Goal: Task Accomplishment & Management: Manage account settings

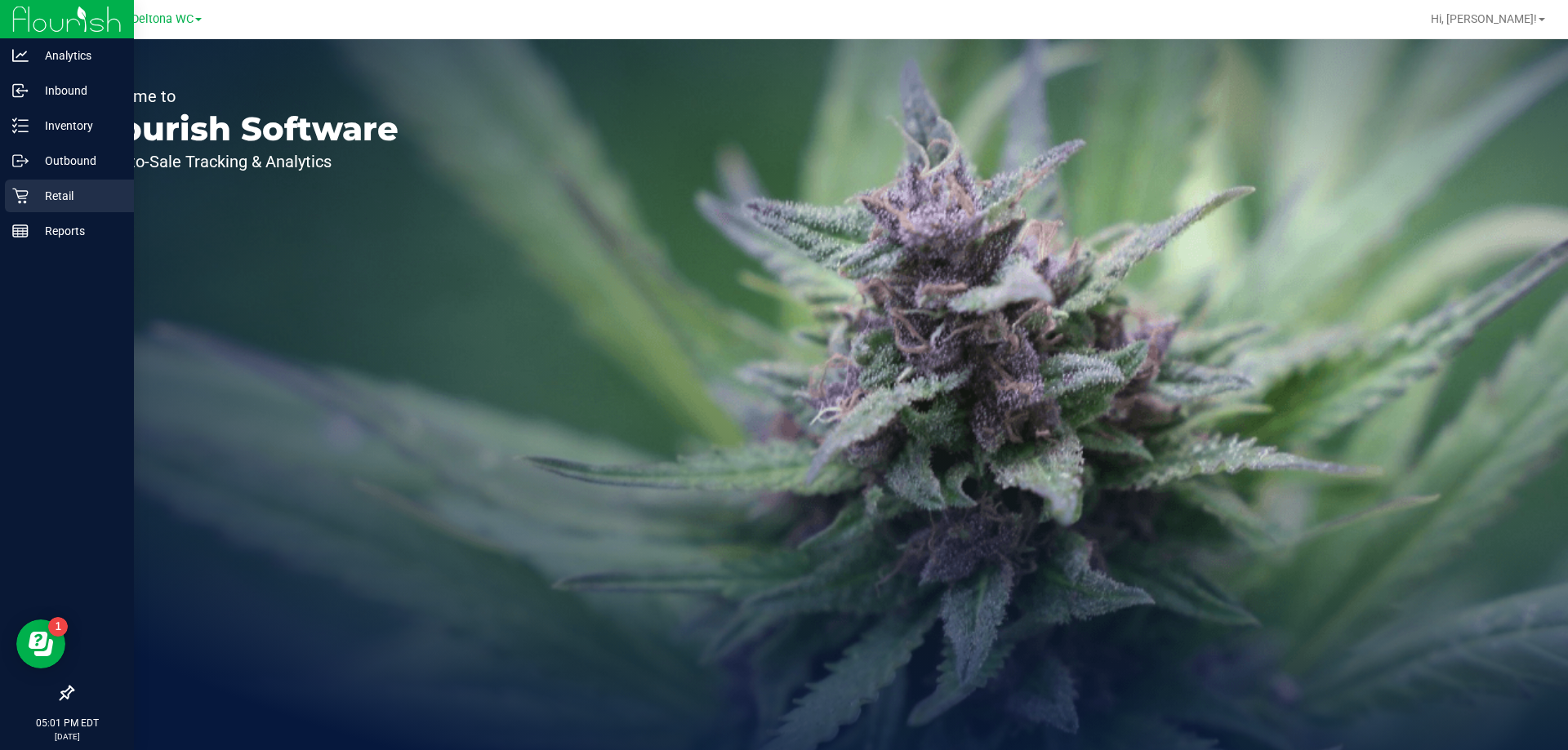
click at [85, 197] on p "Retail" at bounding box center [78, 196] width 98 height 19
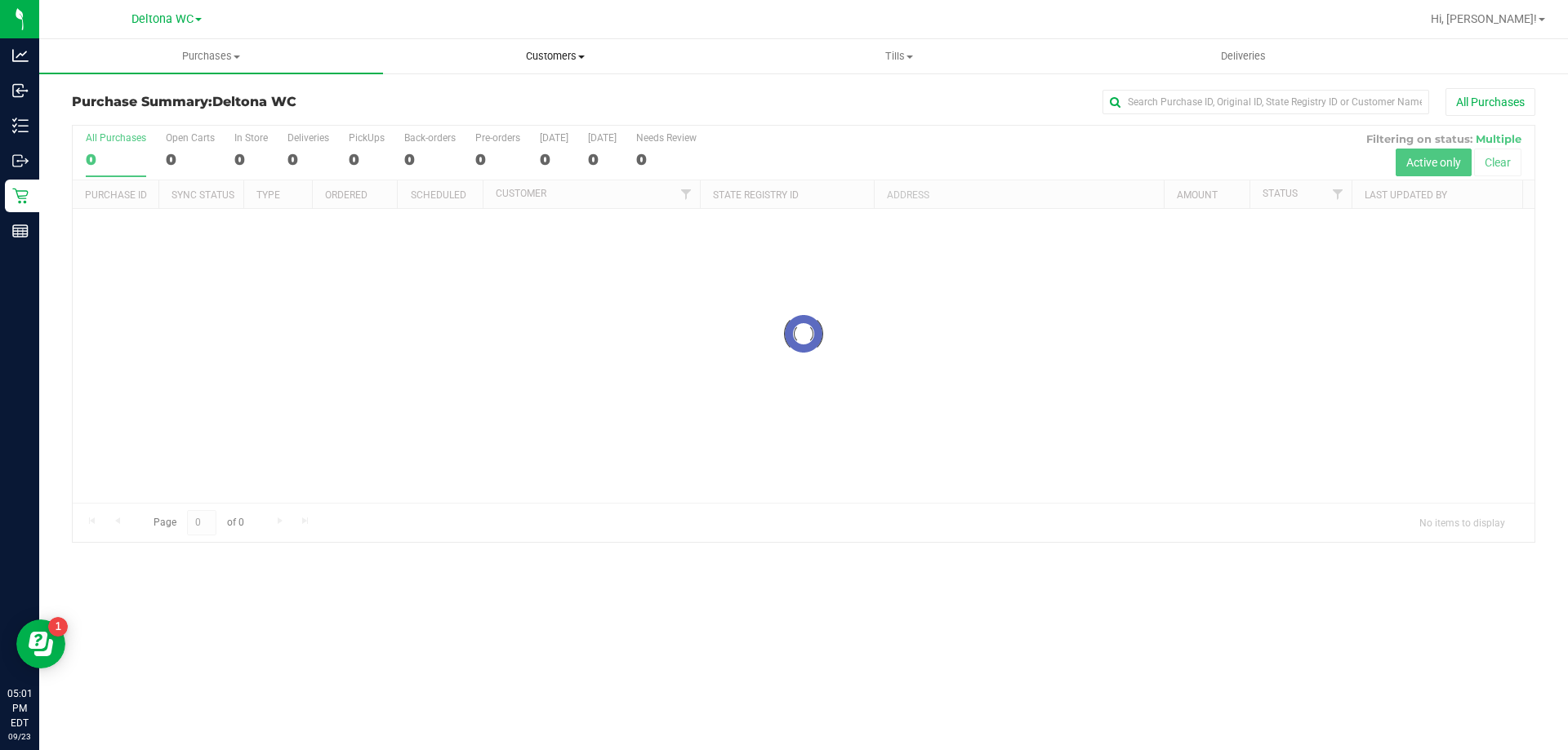
click at [556, 51] on span "Customers" at bounding box center [555, 56] width 342 height 15
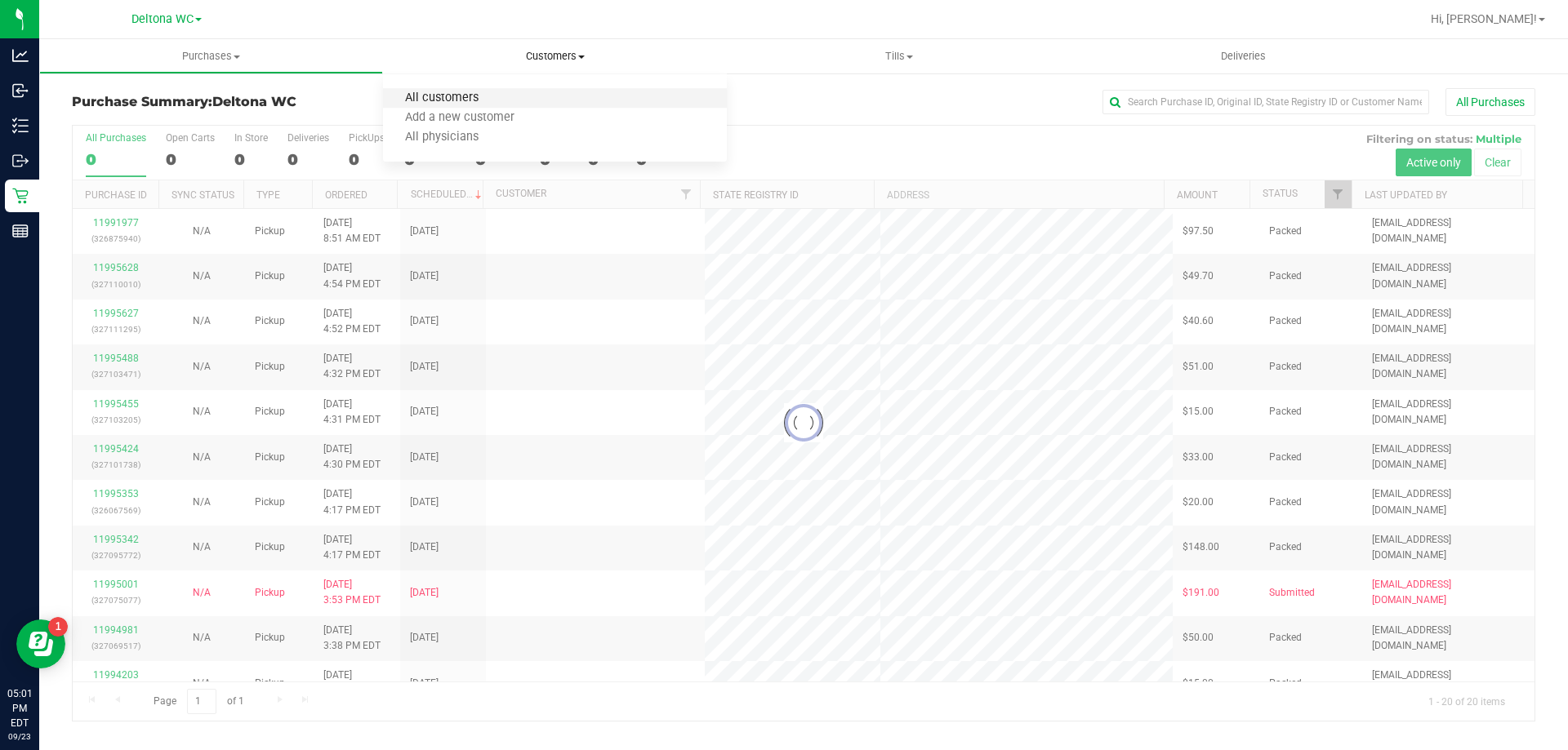
click at [417, 103] on span "All customers" at bounding box center [442, 98] width 118 height 14
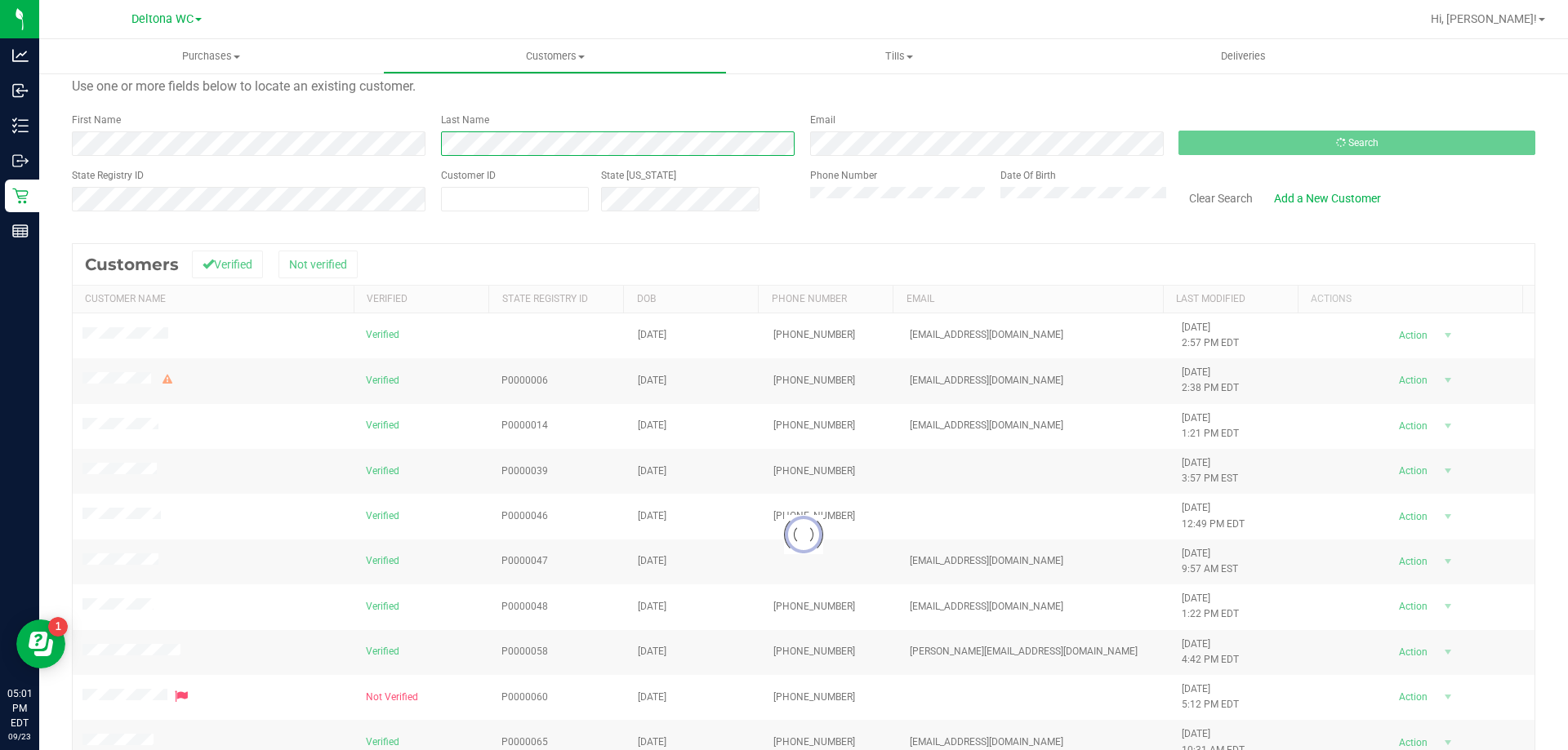
scroll to position [145, 0]
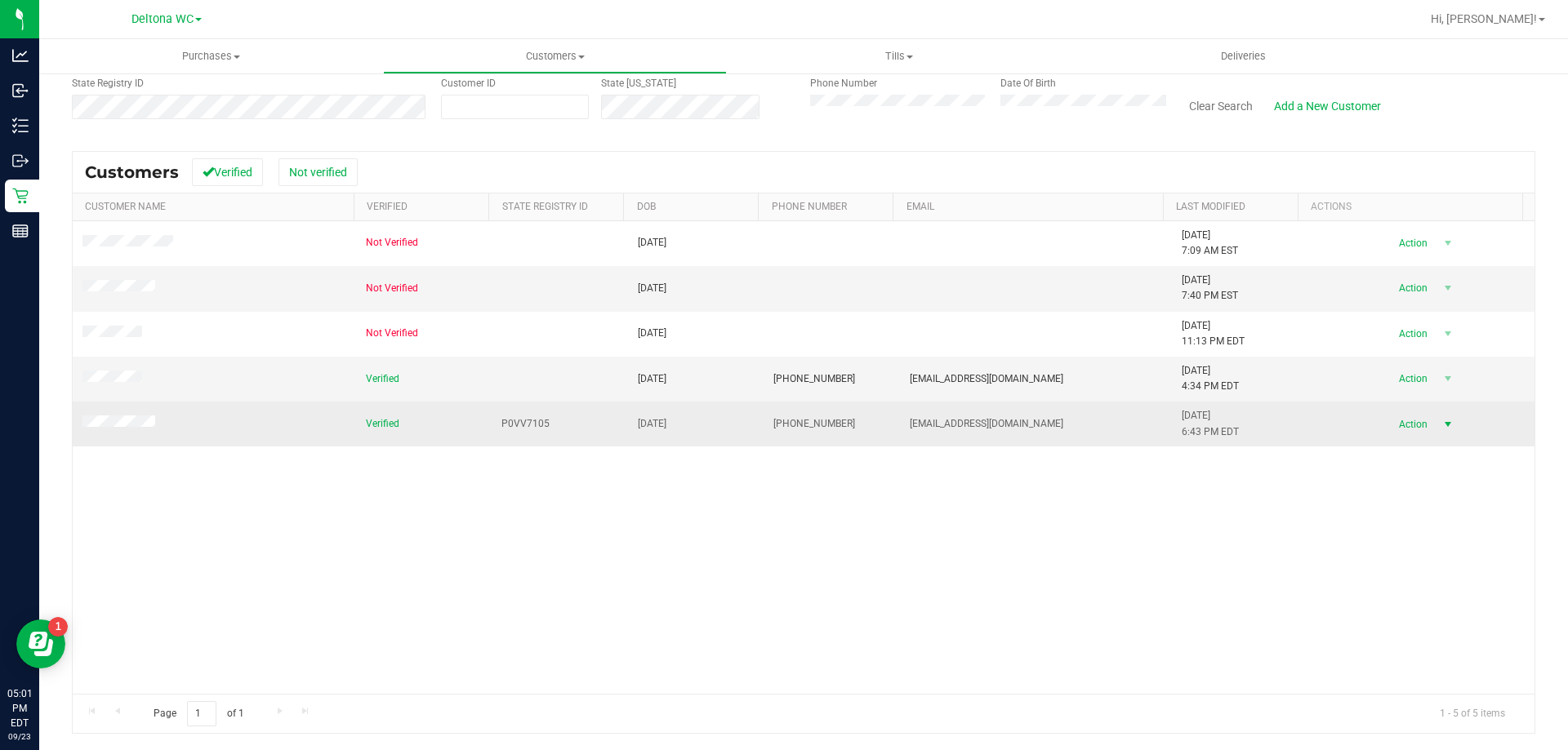
click at [1391, 427] on span "Action" at bounding box center [1411, 425] width 53 height 23
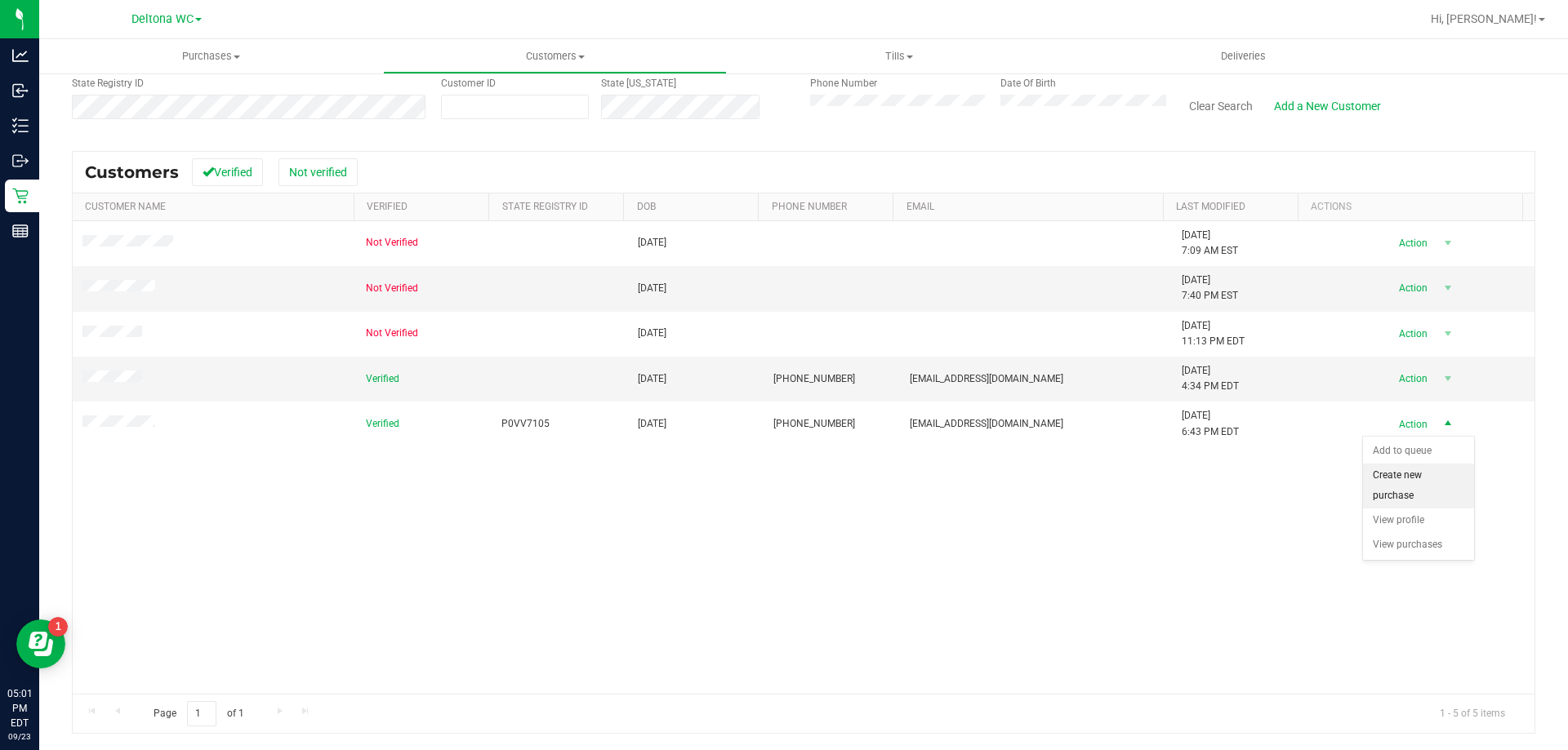
drag, startPoint x: 1428, startPoint y: 487, endPoint x: 1351, endPoint y: 457, distance: 82.6
click at [1428, 489] on li "Create new purchase" at bounding box center [1418, 486] width 111 height 45
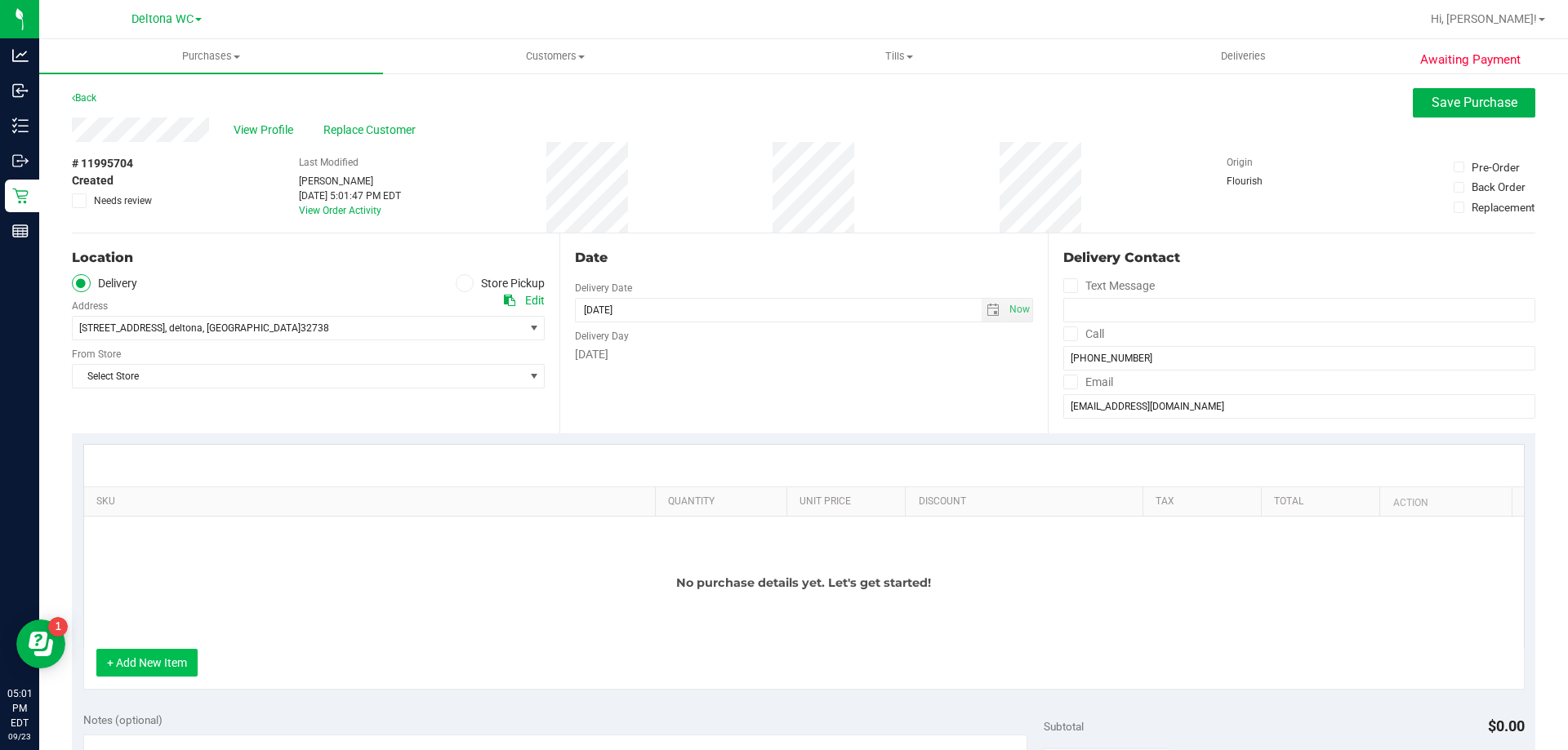
click at [147, 660] on button "+ Add New Item" at bounding box center [147, 663] width 101 height 28
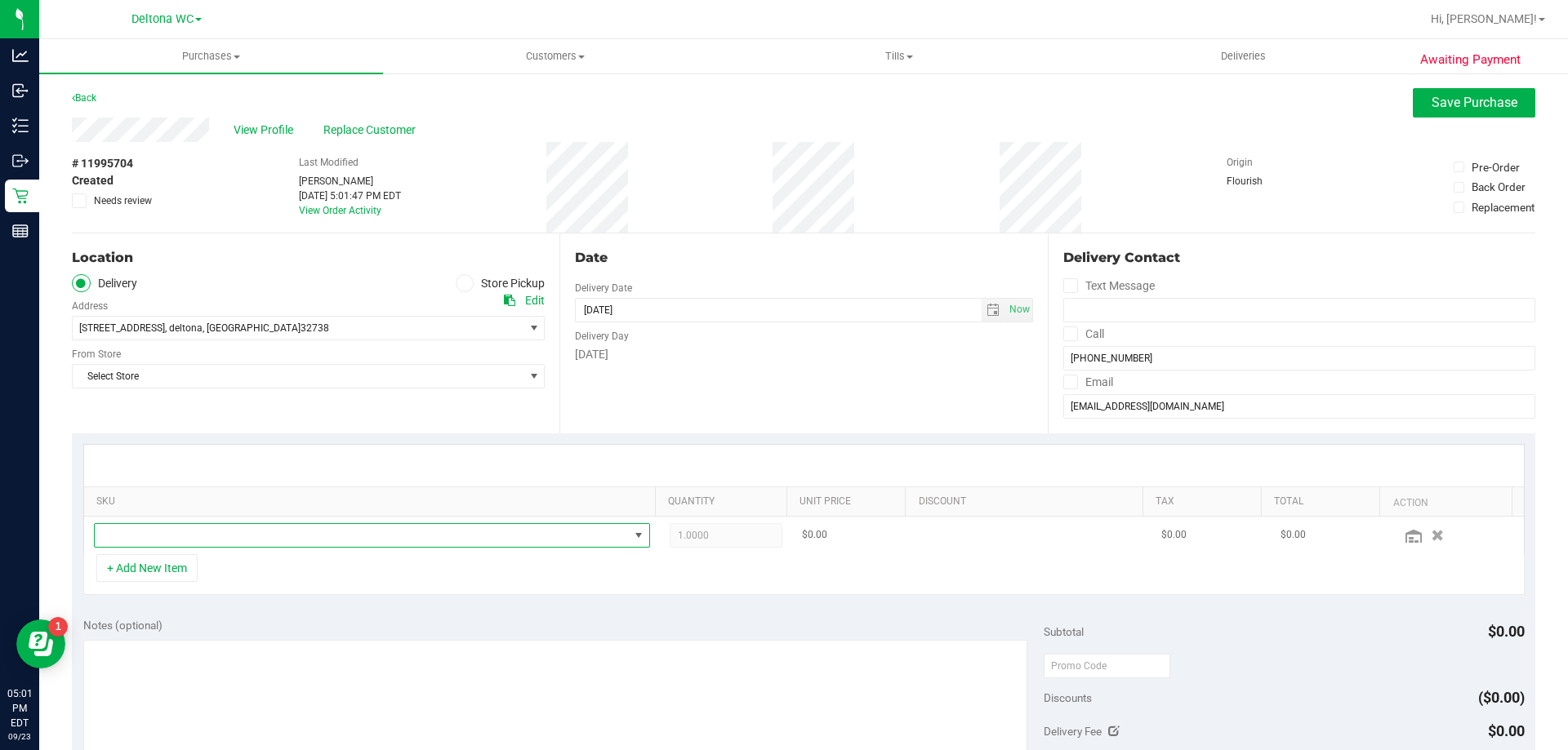
click at [162, 532] on span "NO DATA FOUND" at bounding box center [362, 536] width 534 height 23
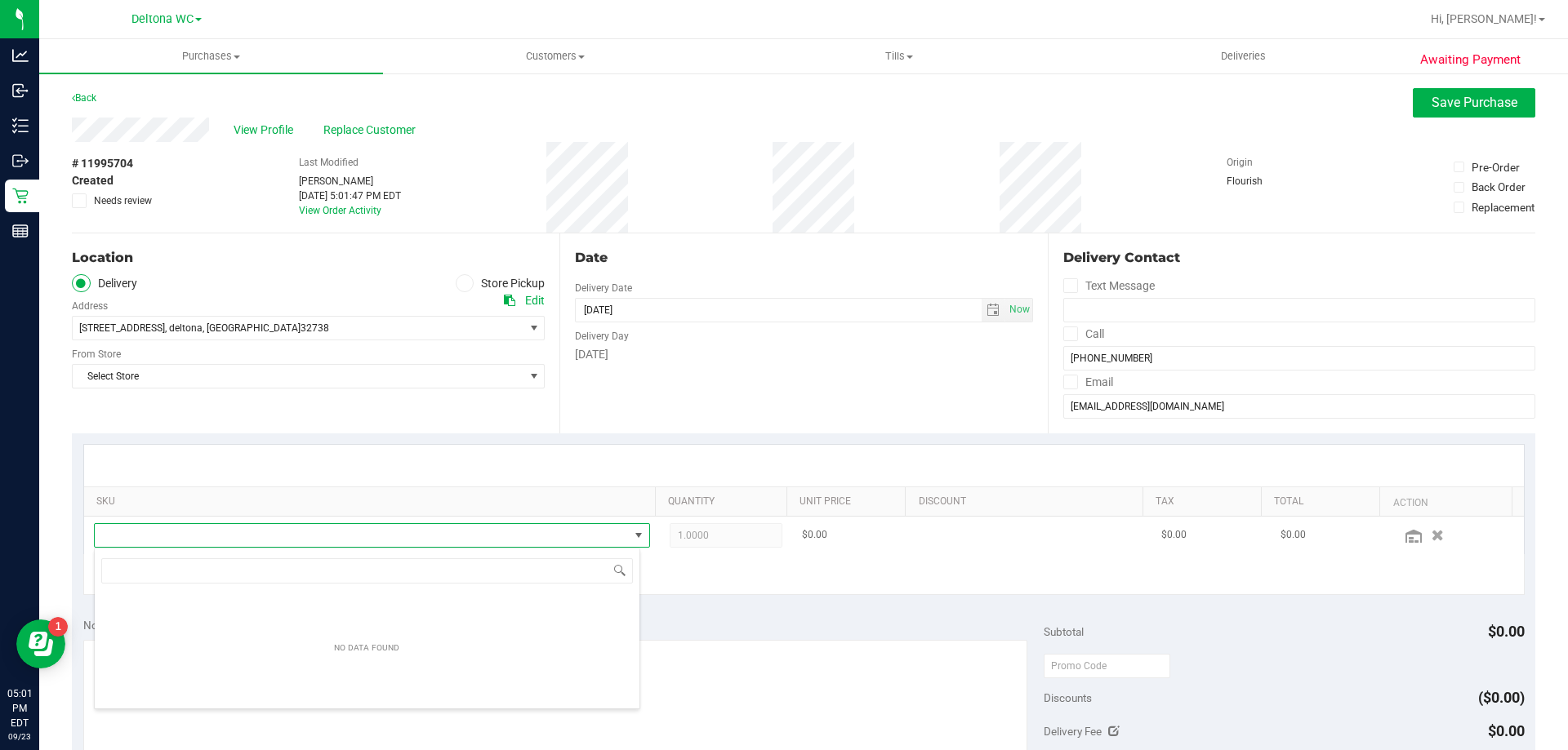
scroll to position [25, 541]
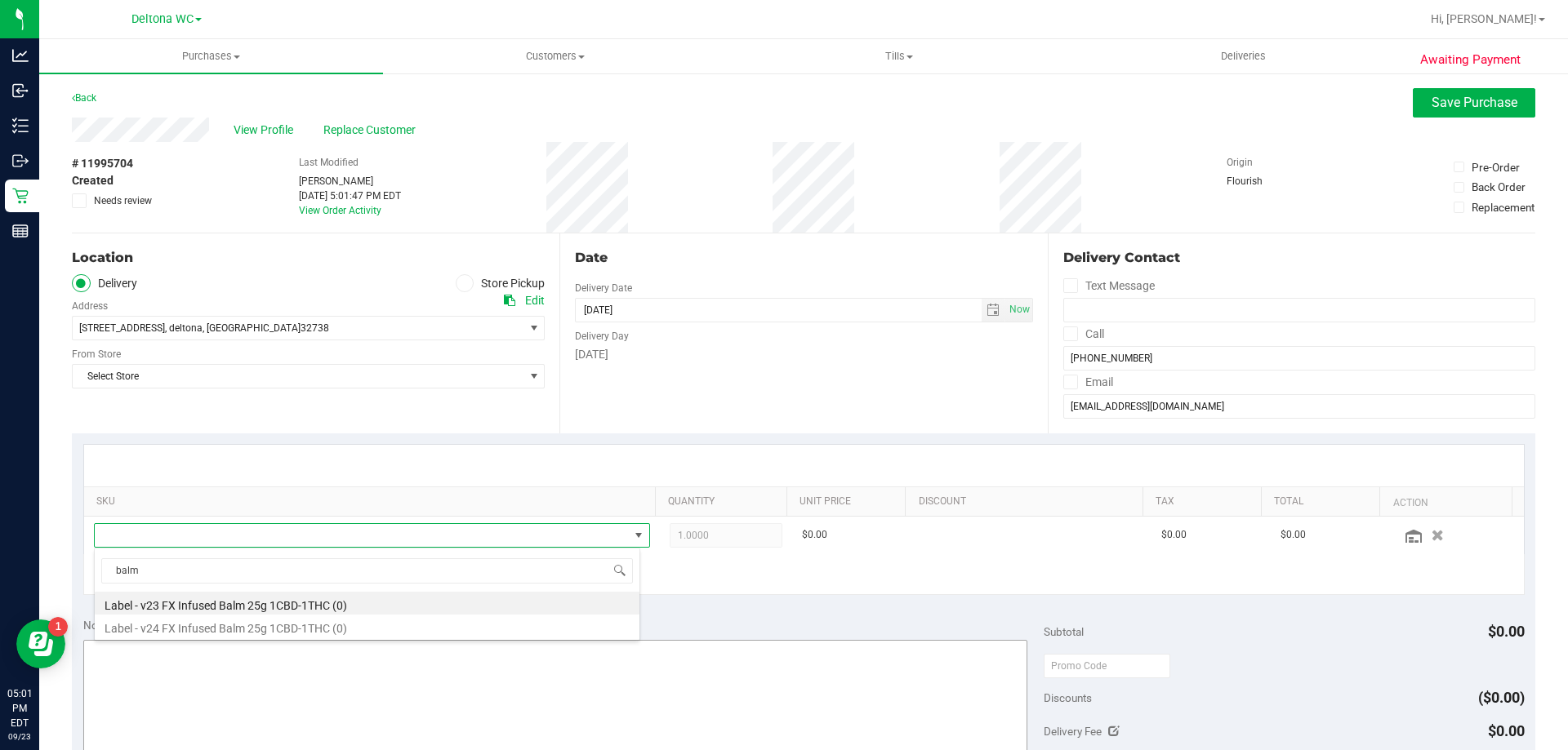
type input "balm"
click at [237, 675] on textarea at bounding box center [555, 718] width 945 height 157
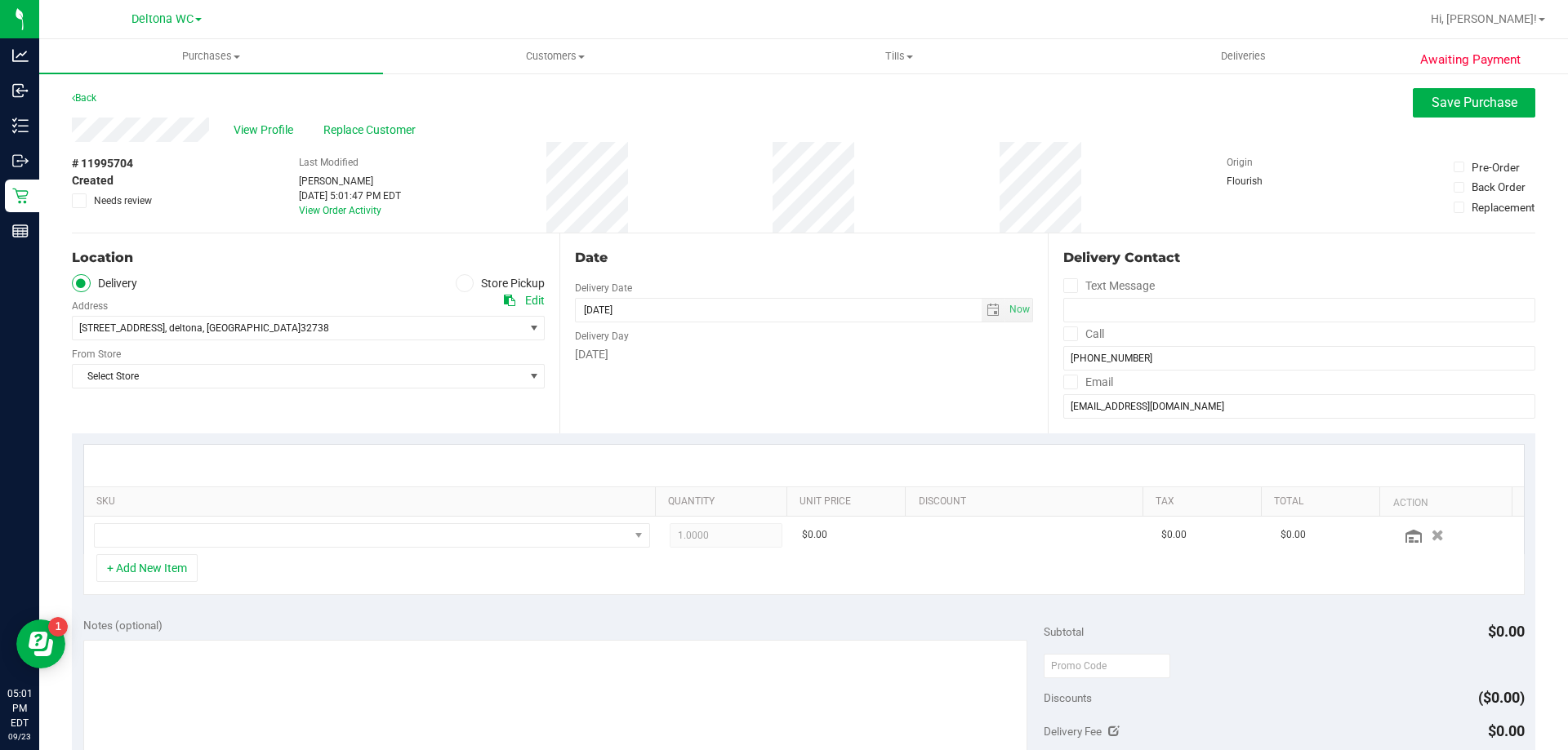
click at [462, 283] on icon at bounding box center [464, 283] width 10 height 0
click at [0, 0] on input "Store Pickup" at bounding box center [0, 0] width 0 height 0
click at [424, 334] on span "Select Store" at bounding box center [298, 328] width 451 height 23
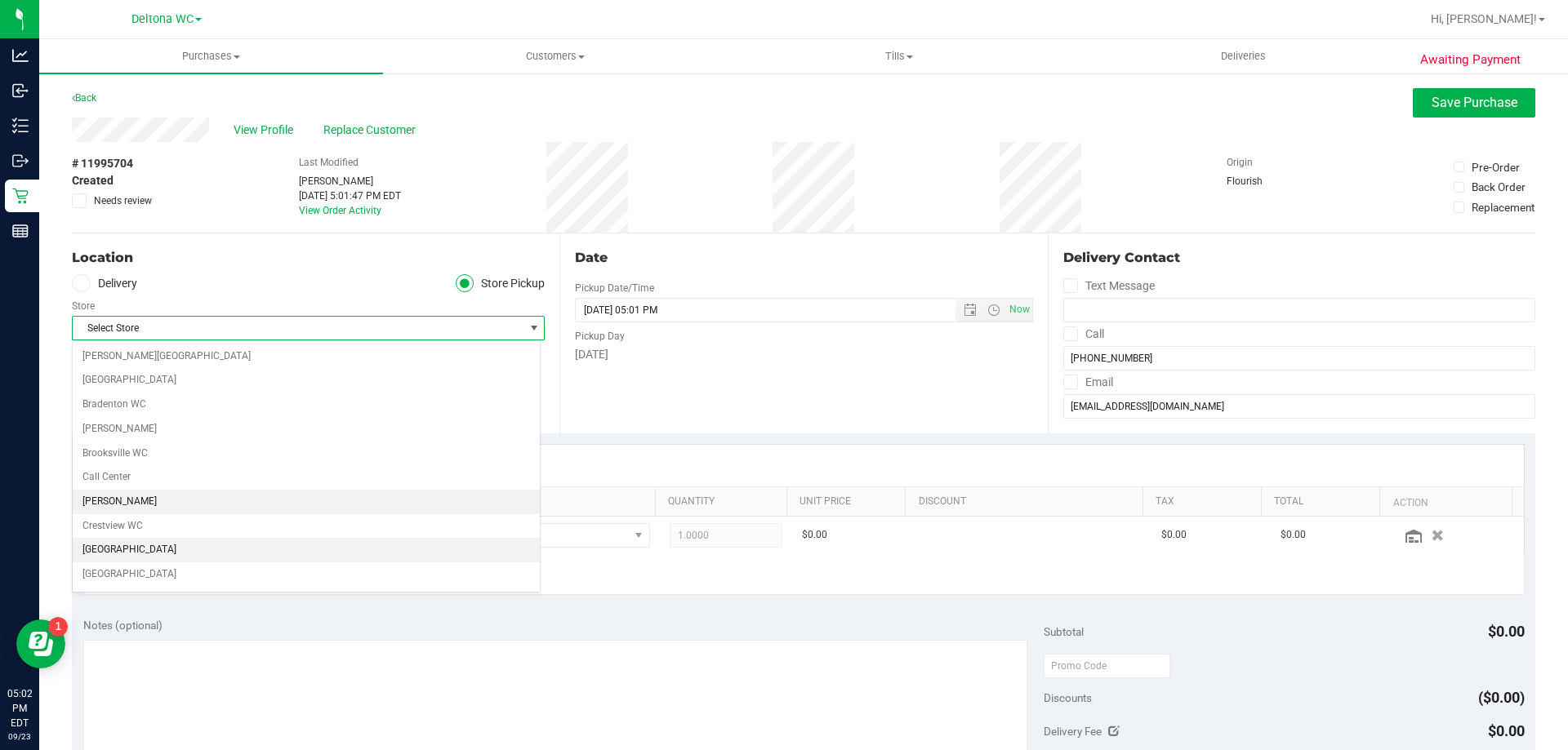
scroll to position [82, 0]
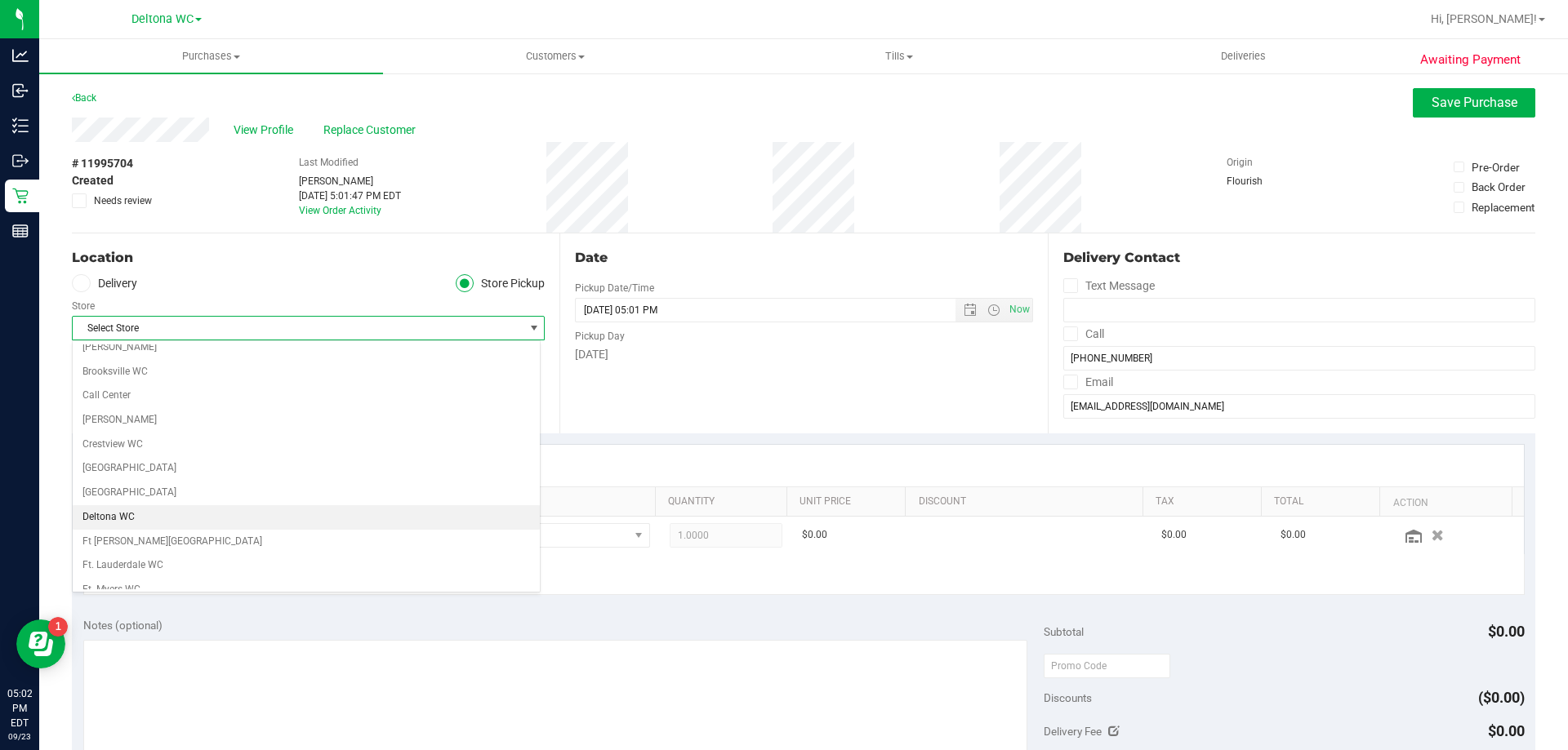
click at [159, 515] on li "Deltona WC" at bounding box center [306, 518] width 467 height 25
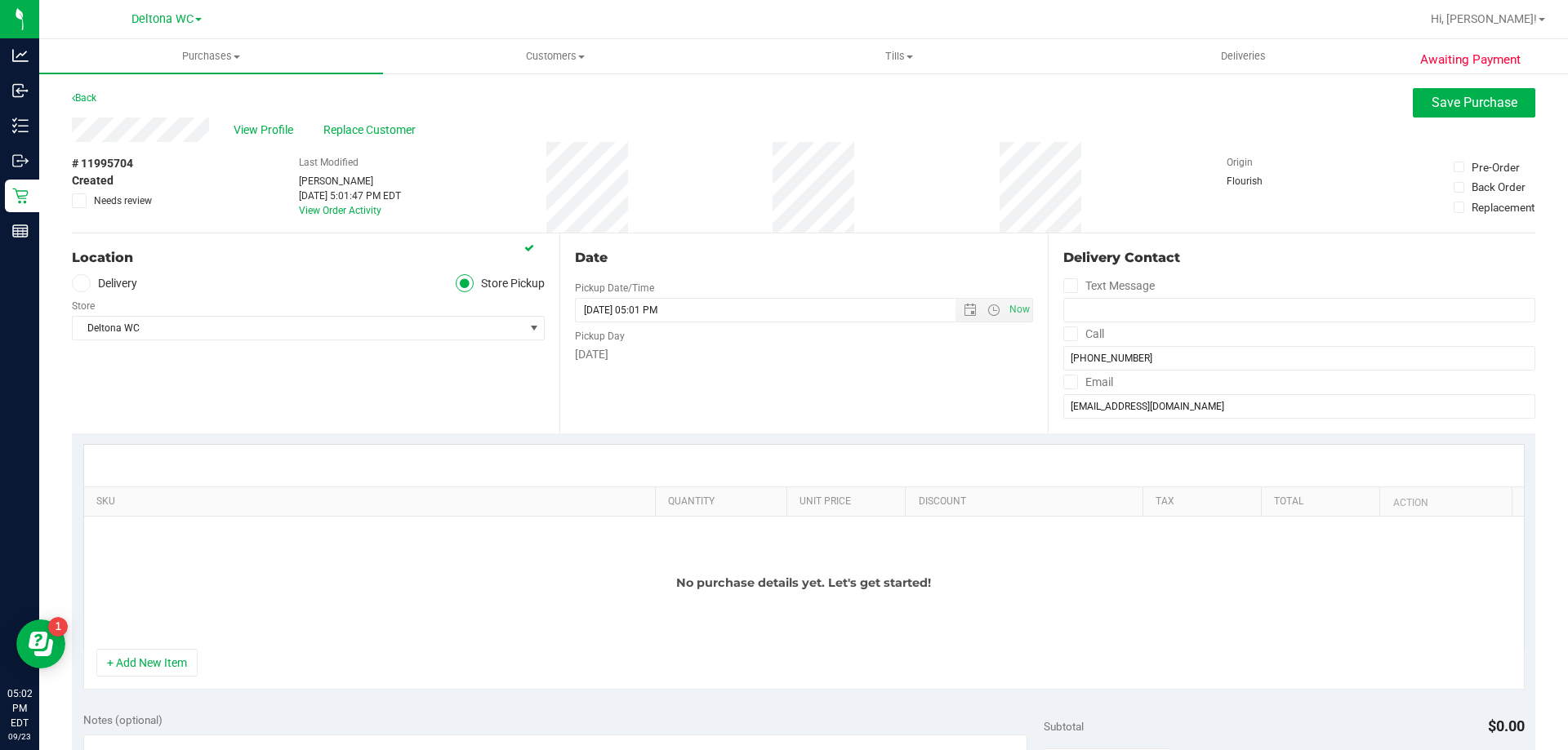
click at [280, 395] on div "Location Delivery Store Pickup Store Deltona WC Select Store [PERSON_NAME][GEOG…" at bounding box center [316, 333] width 488 height 200
click at [152, 660] on button "+ Add New Item" at bounding box center [147, 663] width 101 height 28
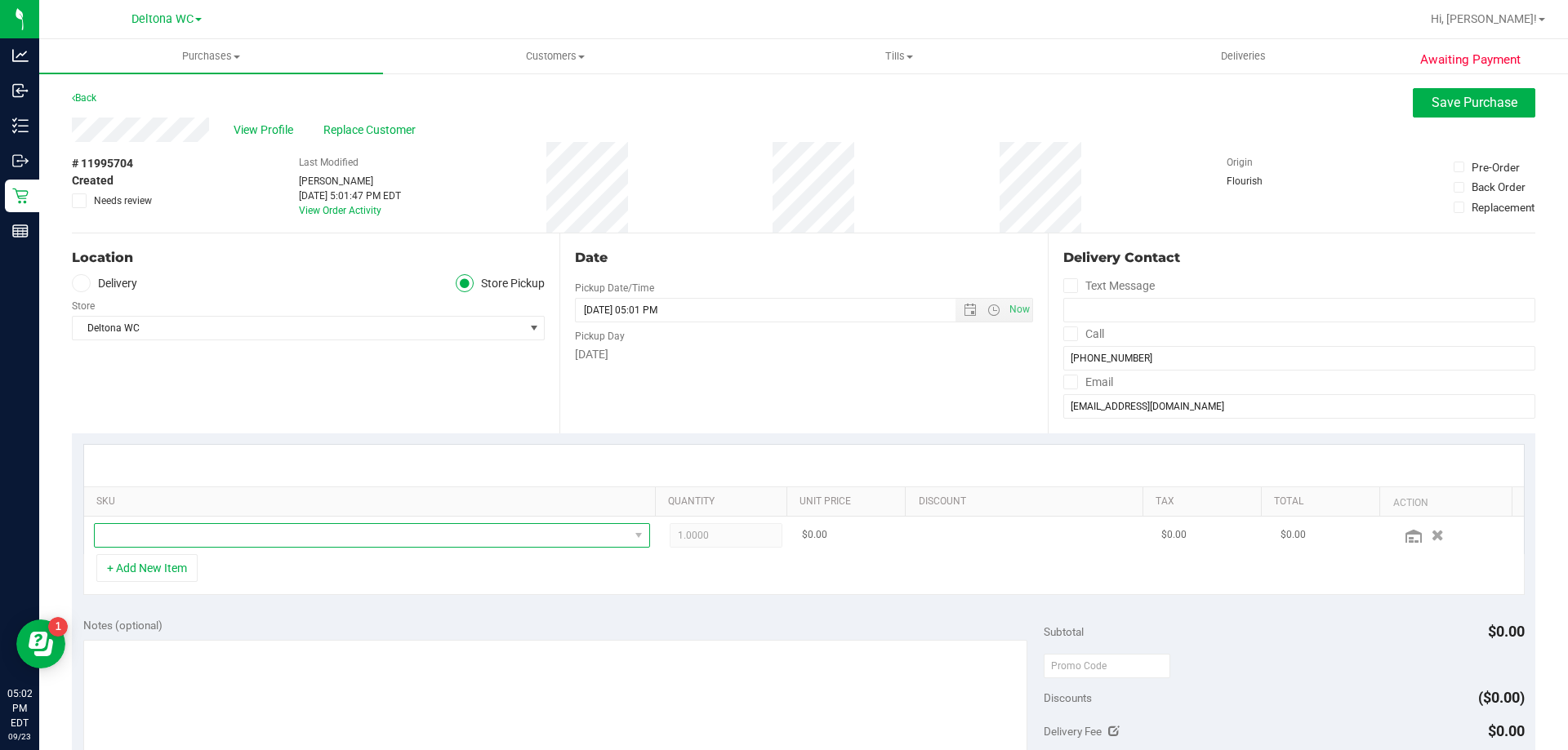
click at [169, 533] on span "NO DATA FOUND" at bounding box center [362, 536] width 534 height 23
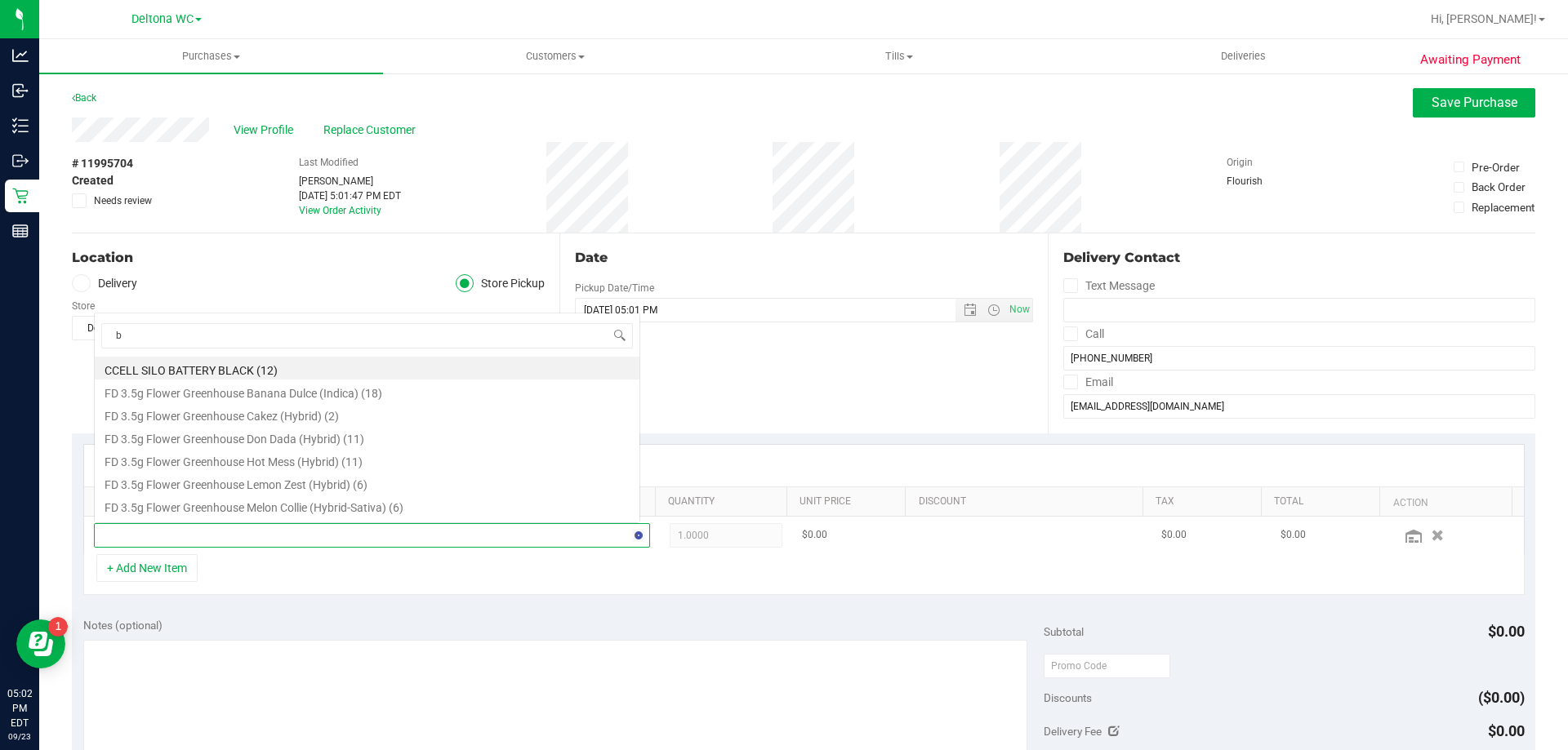
scroll to position [29, 0]
type input "balm"
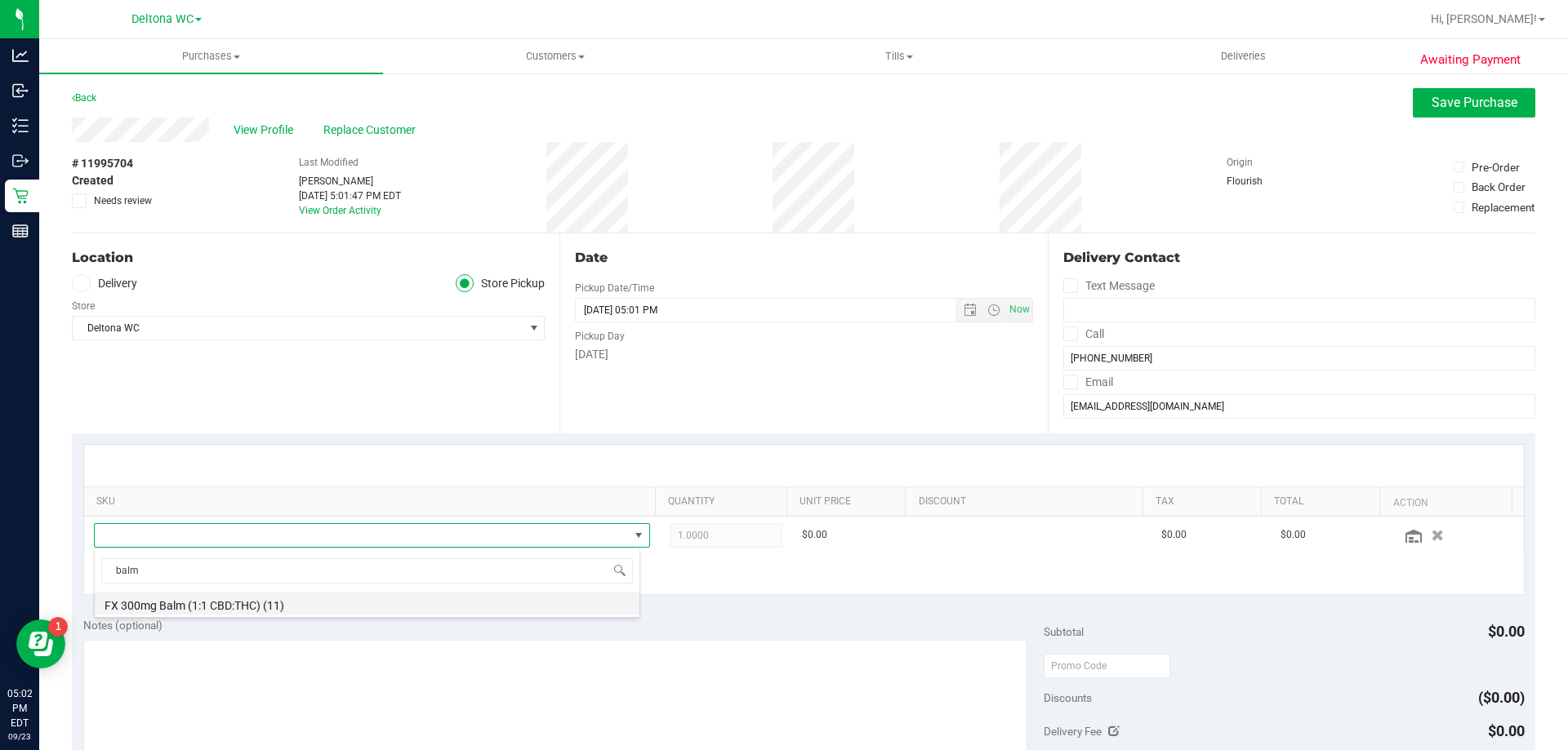
click at [316, 606] on li "FX 300mg Balm (1:1 CBD:THC) (11)" at bounding box center [367, 604] width 545 height 23
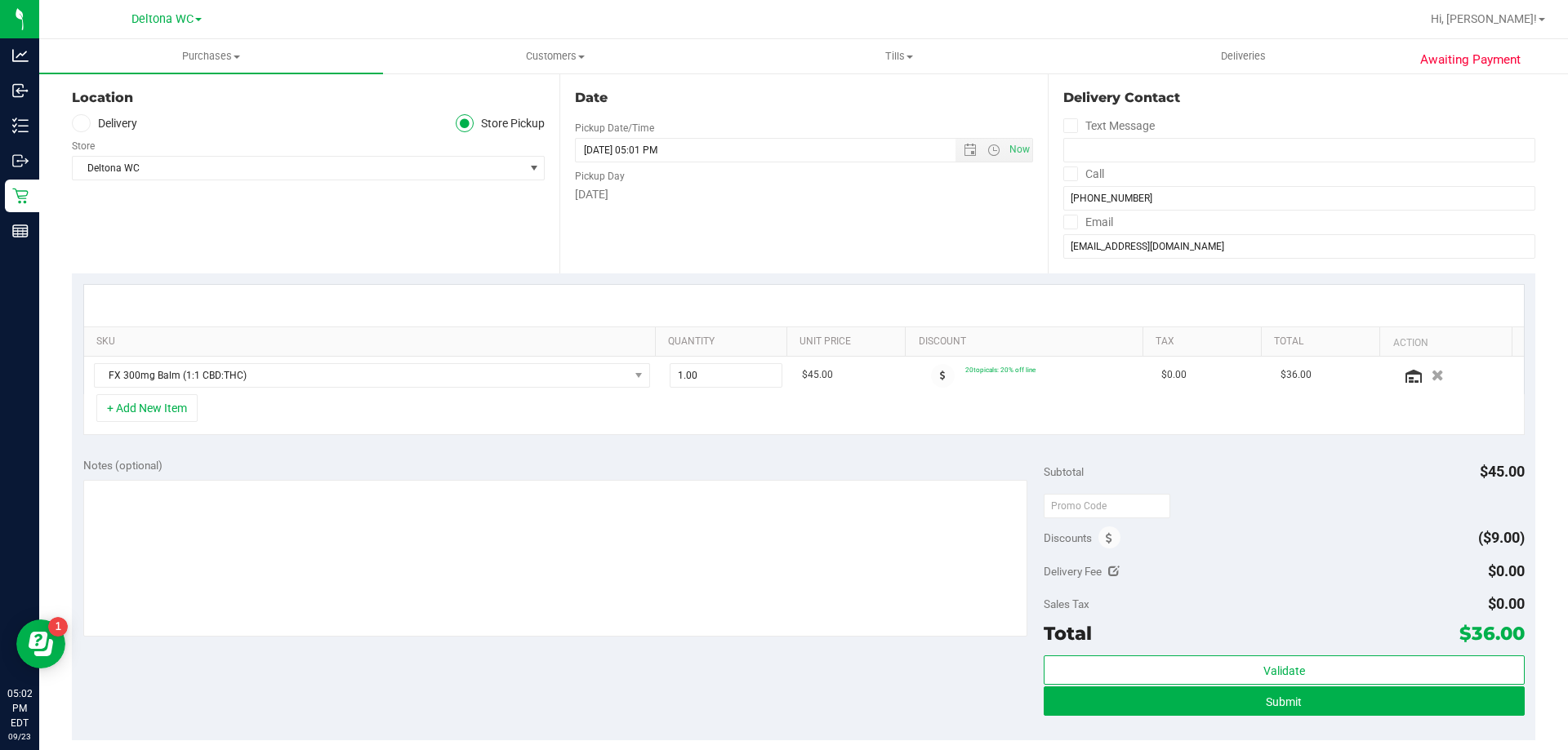
scroll to position [163, 0]
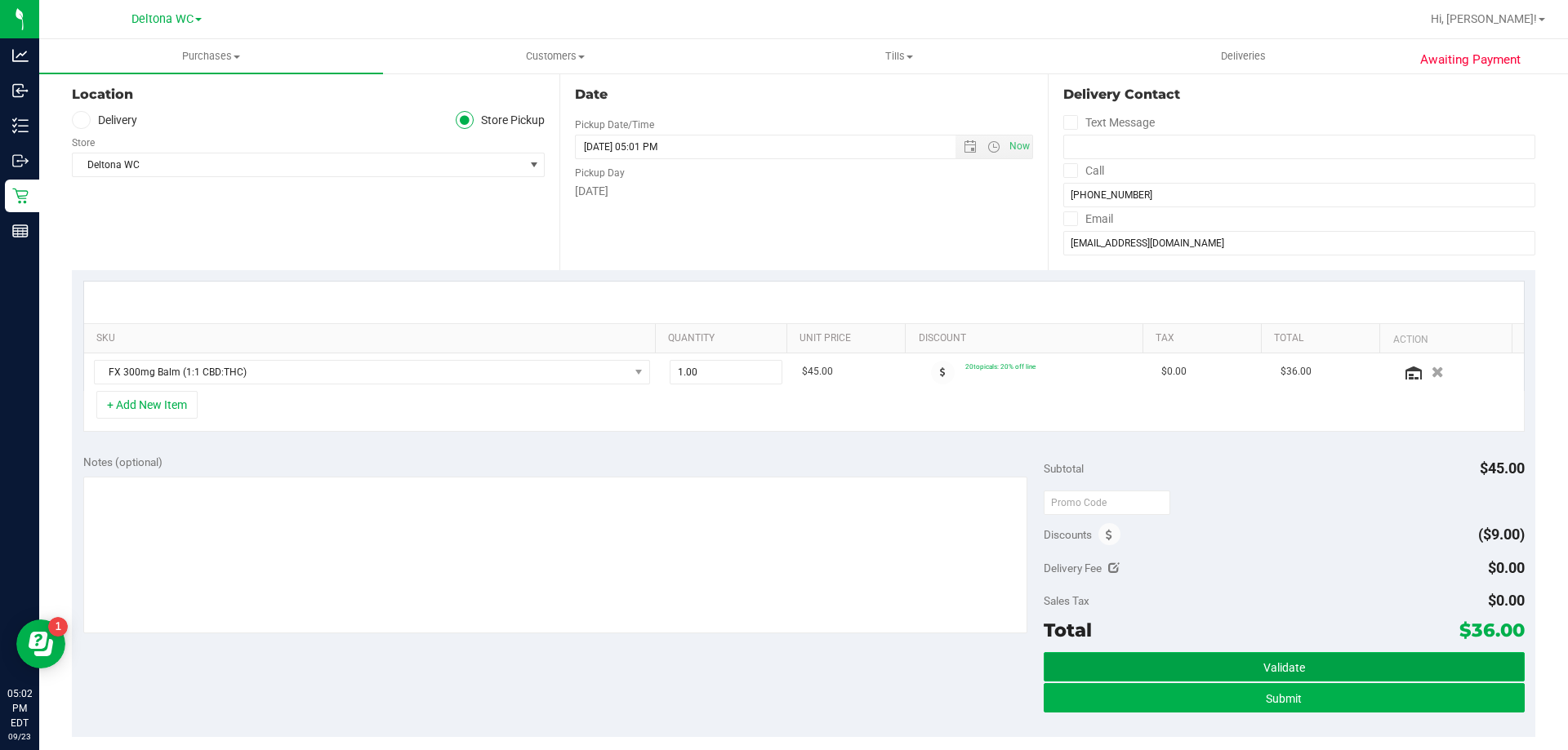
click at [1329, 671] on button "Validate" at bounding box center [1283, 668] width 480 height 30
click at [1297, 657] on button "Validate" at bounding box center [1283, 668] width 480 height 30
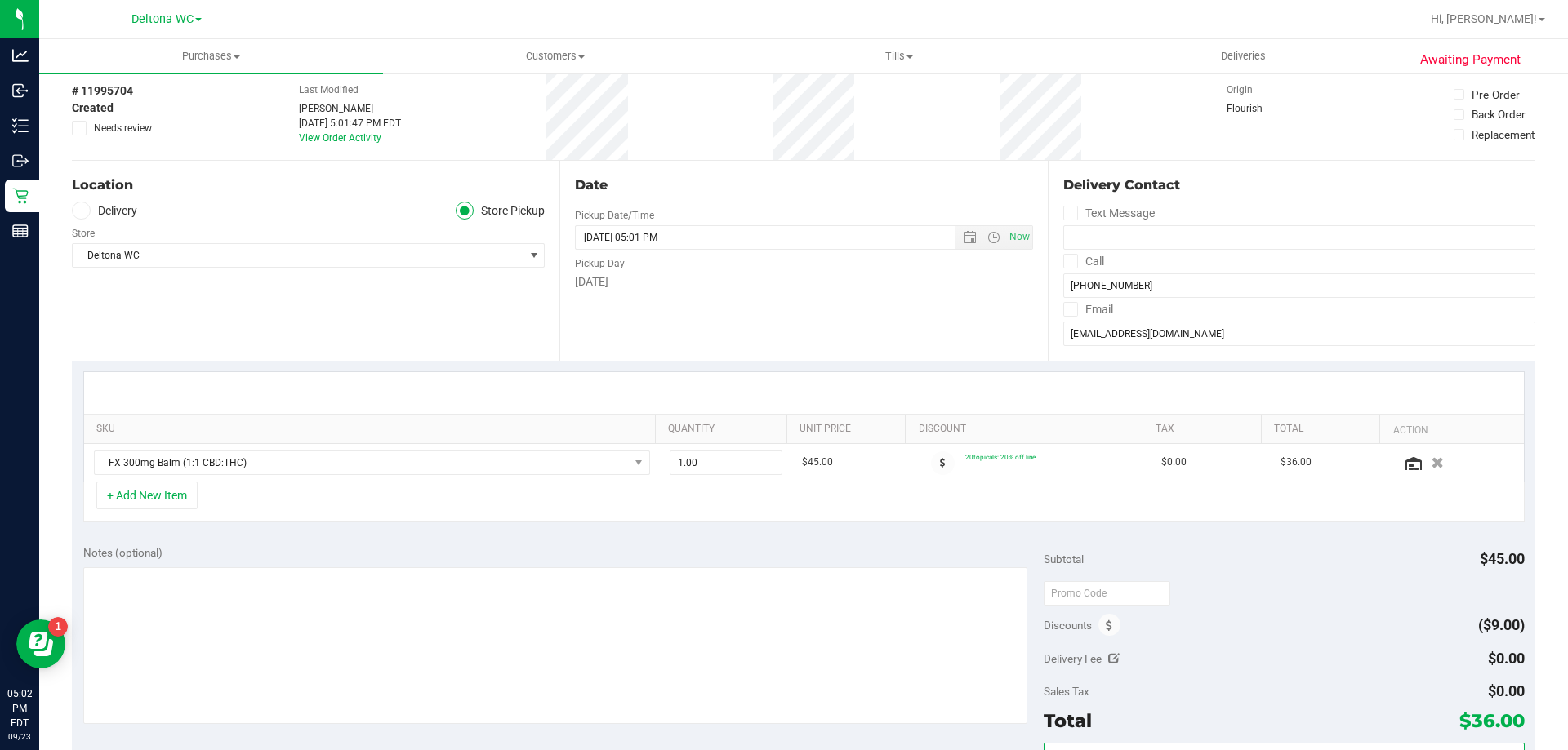
scroll to position [0, 0]
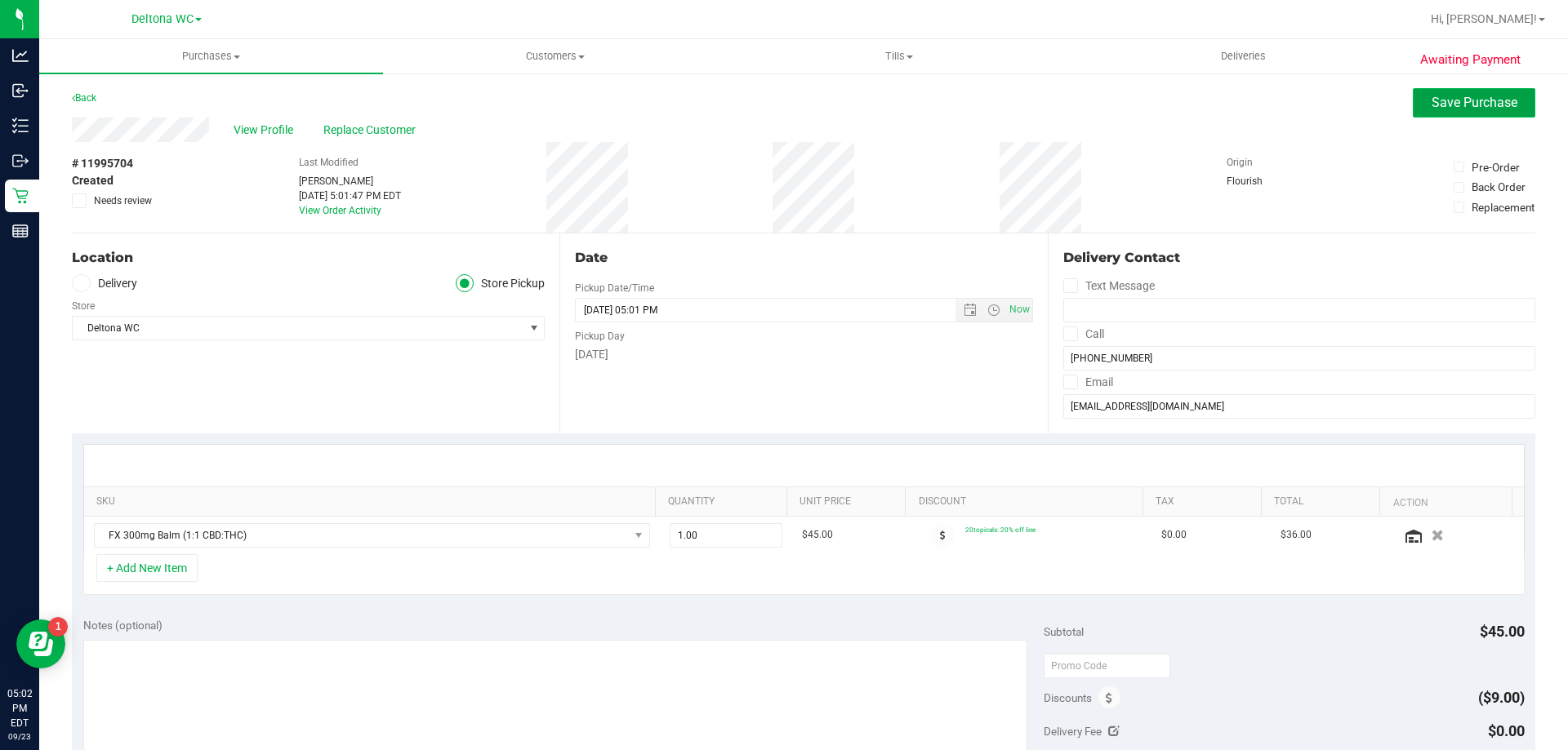
click at [1443, 99] on span "Save Purchase" at bounding box center [1475, 103] width 86 height 16
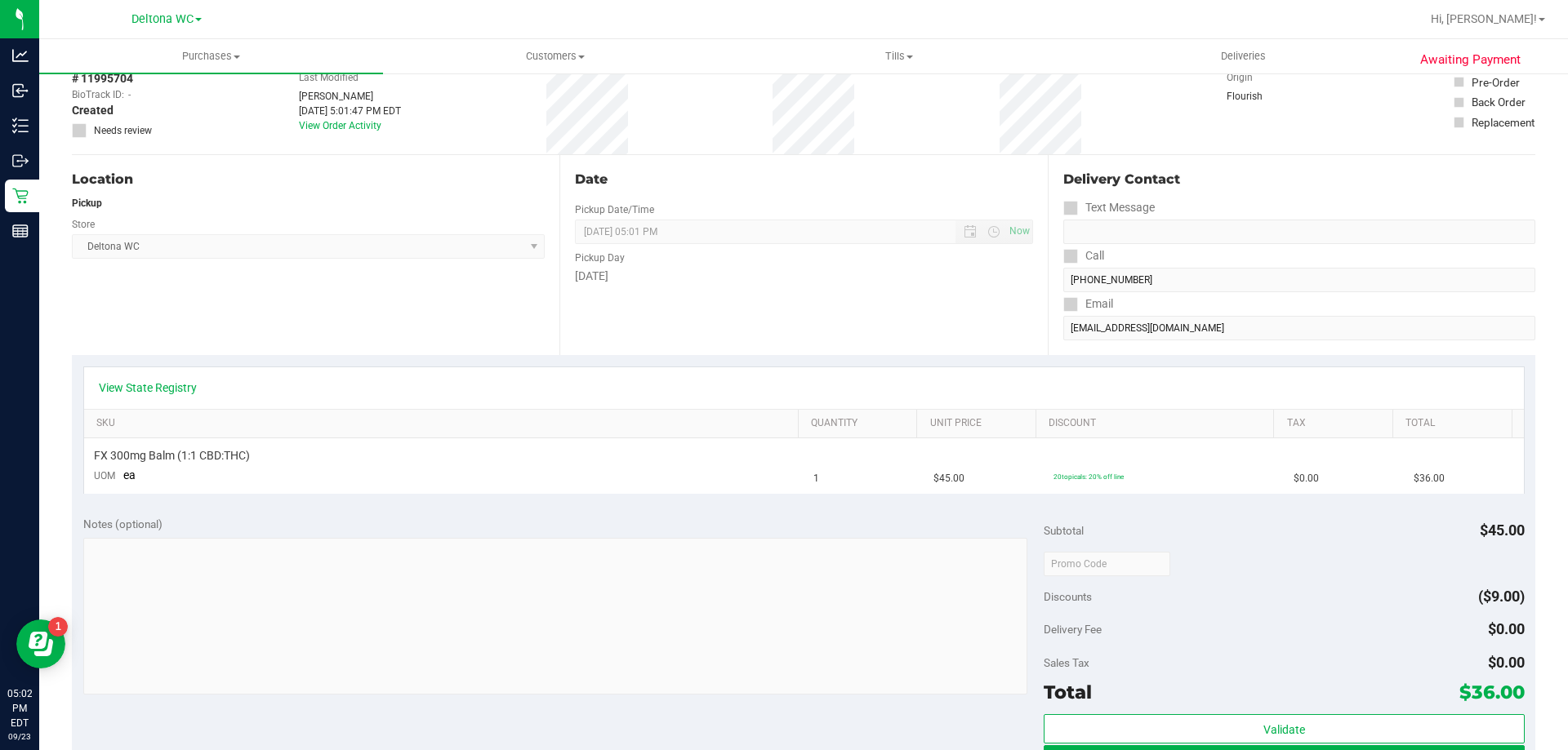
scroll to position [408, 0]
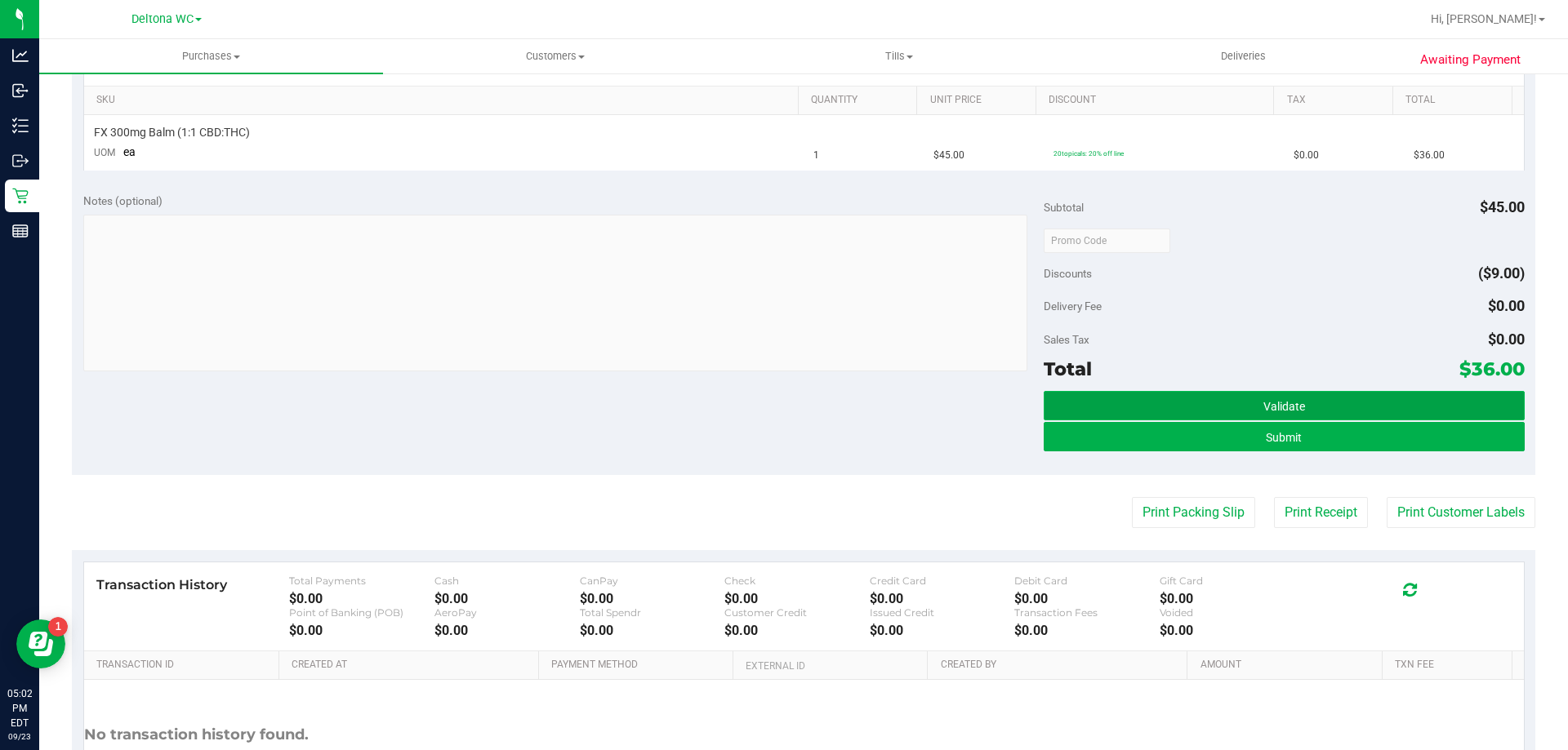
click at [1215, 399] on button "Validate" at bounding box center [1283, 406] width 480 height 30
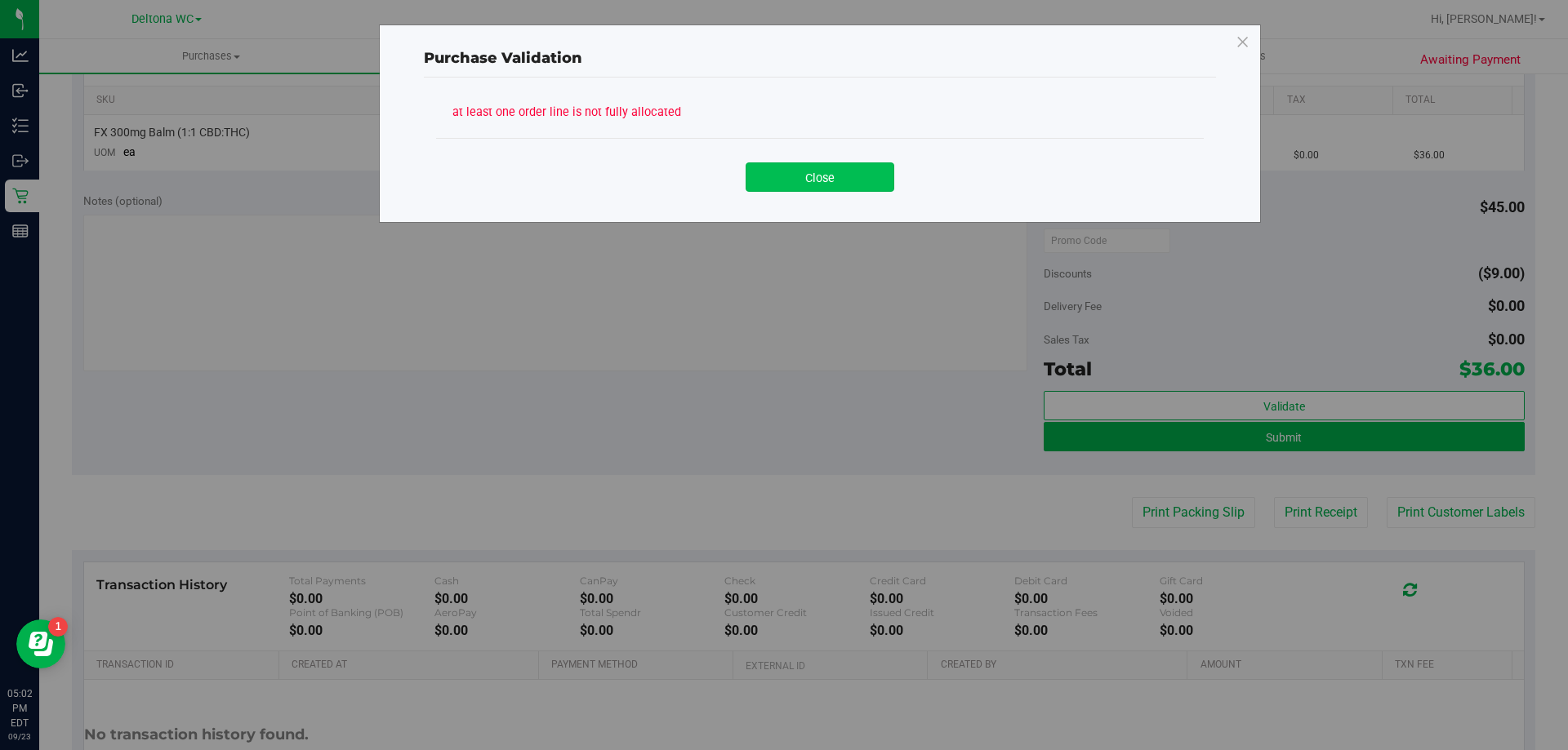
click at [838, 171] on button "Close" at bounding box center [820, 177] width 148 height 30
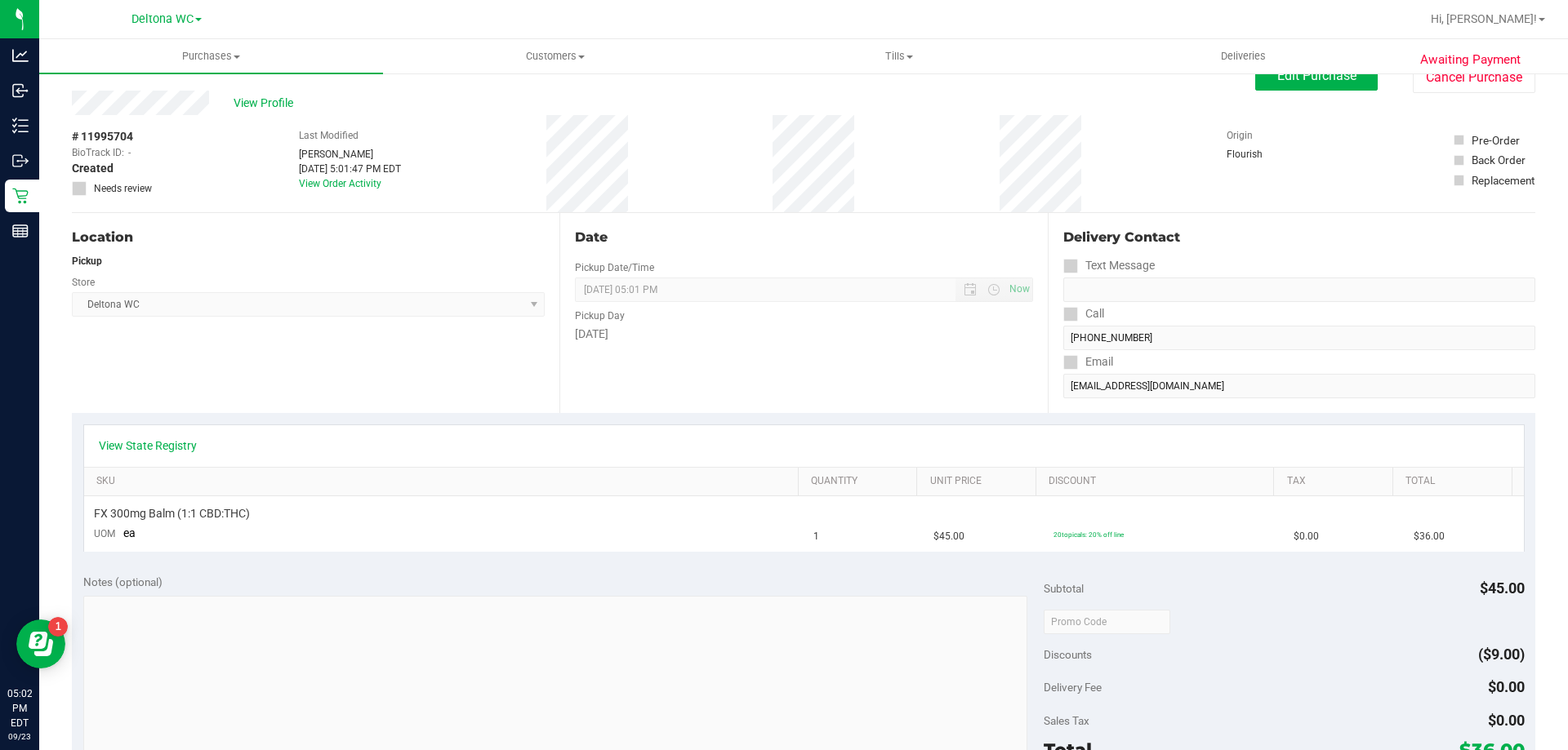
scroll to position [0, 0]
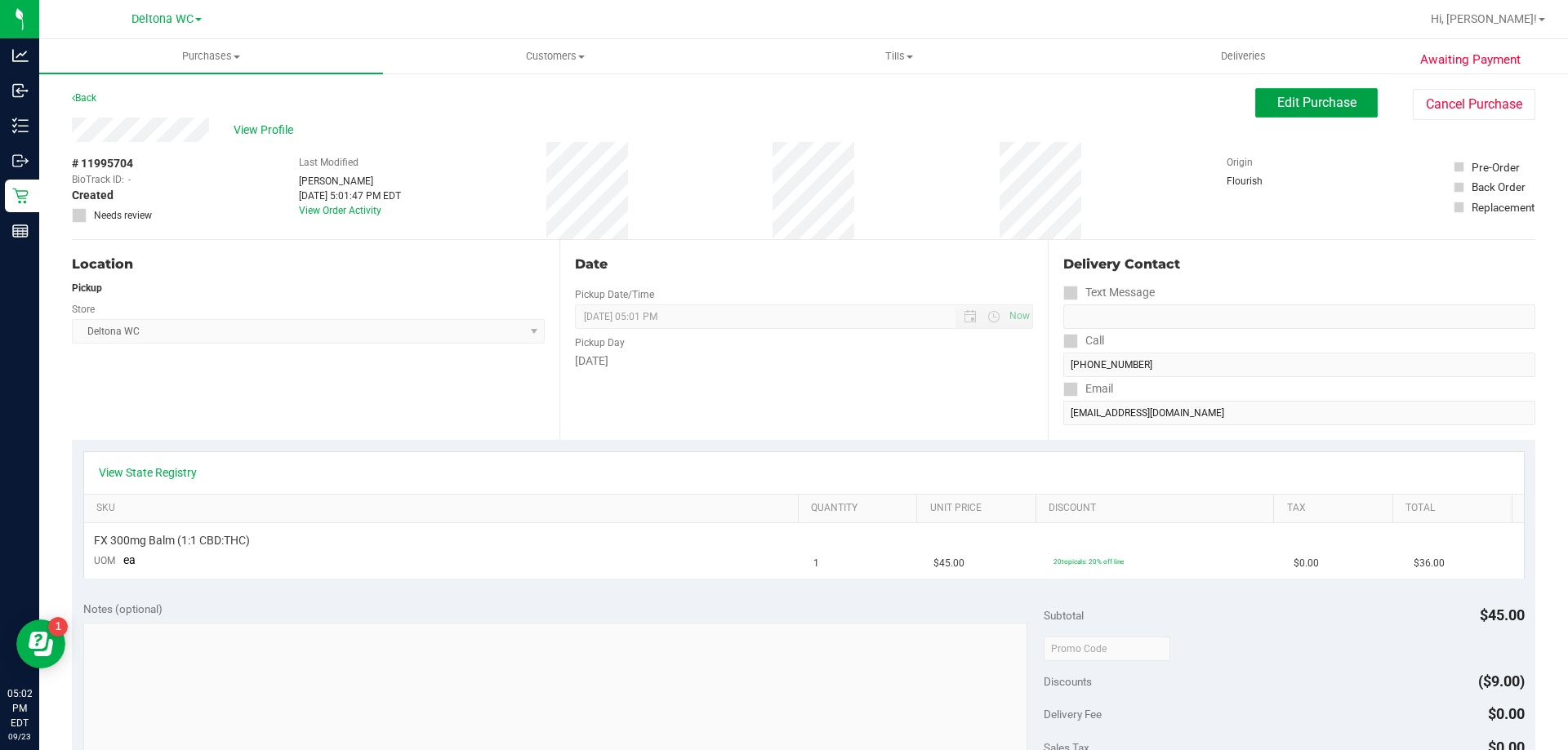
click at [1291, 112] on button "Edit Purchase" at bounding box center [1316, 104] width 123 height 30
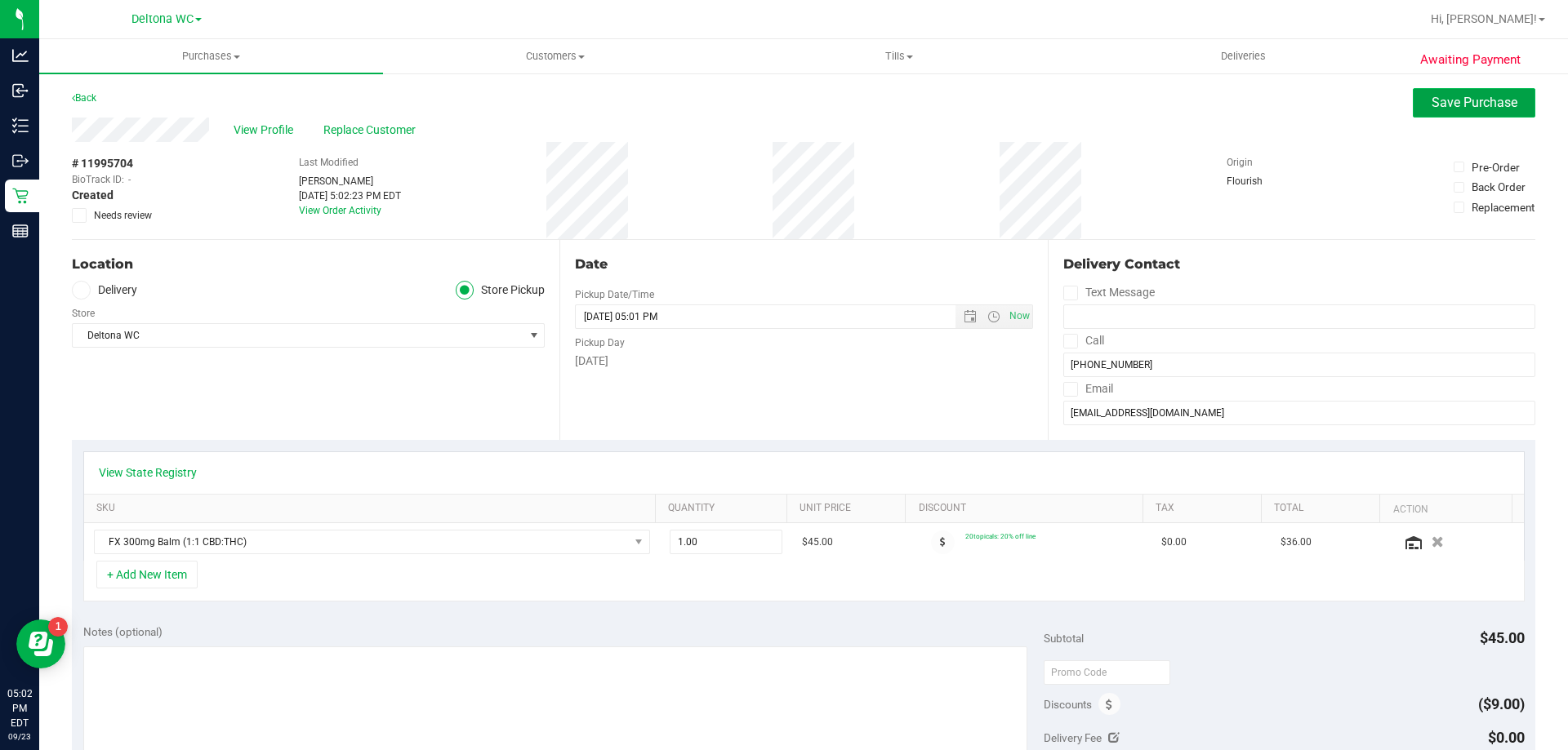
click at [1432, 107] on span "Save Purchase" at bounding box center [1475, 103] width 86 height 16
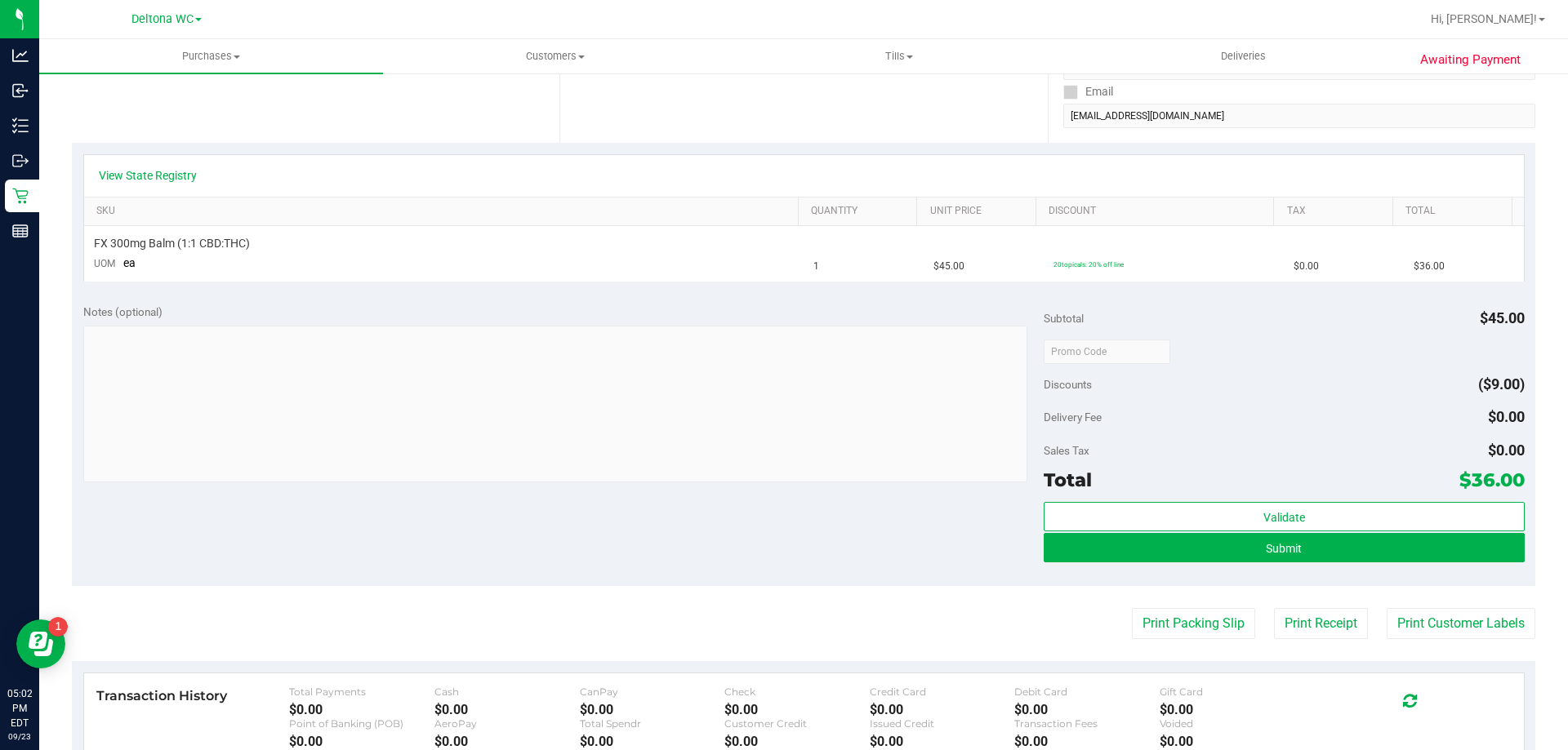
scroll to position [326, 0]
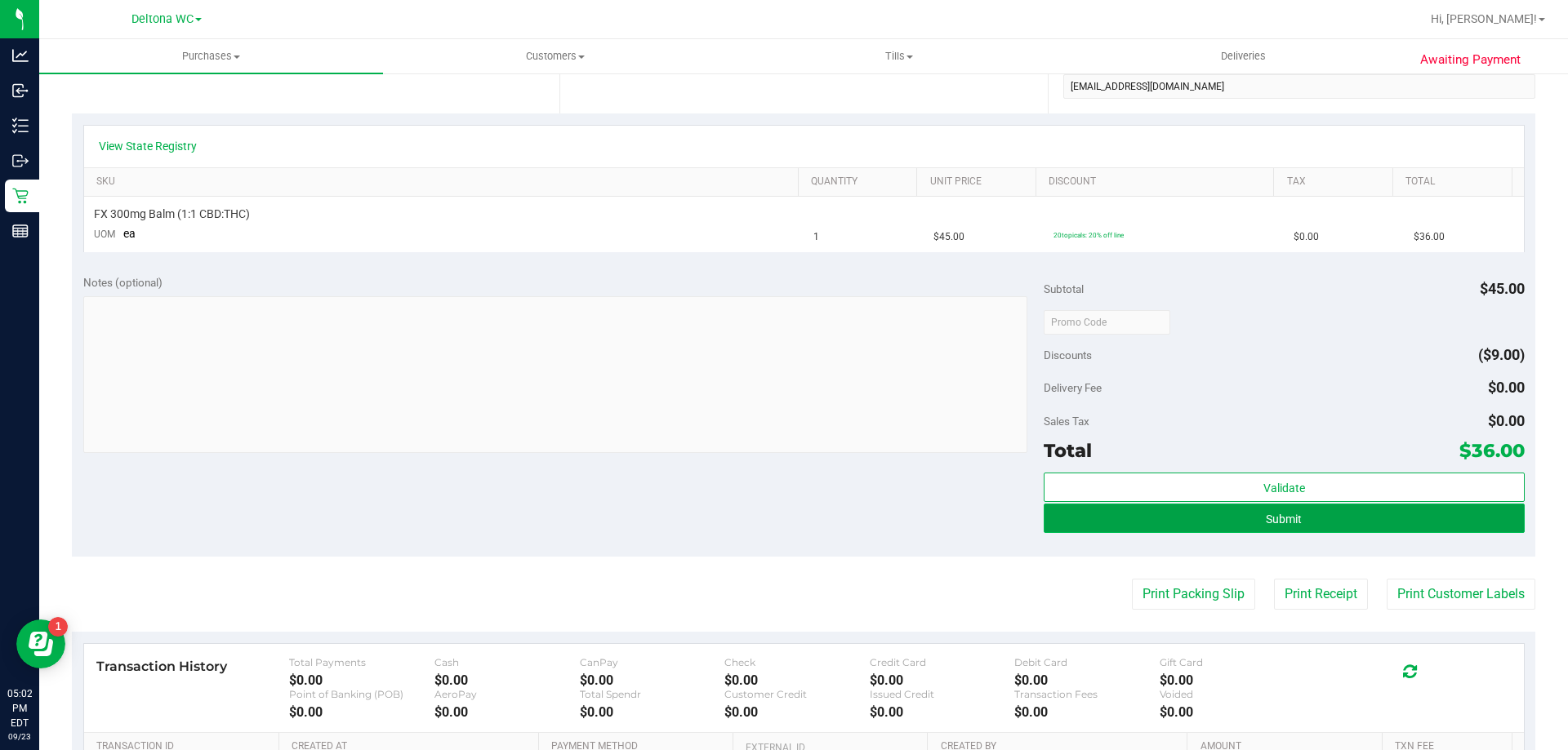
click at [1278, 525] on span "Submit" at bounding box center [1284, 518] width 36 height 13
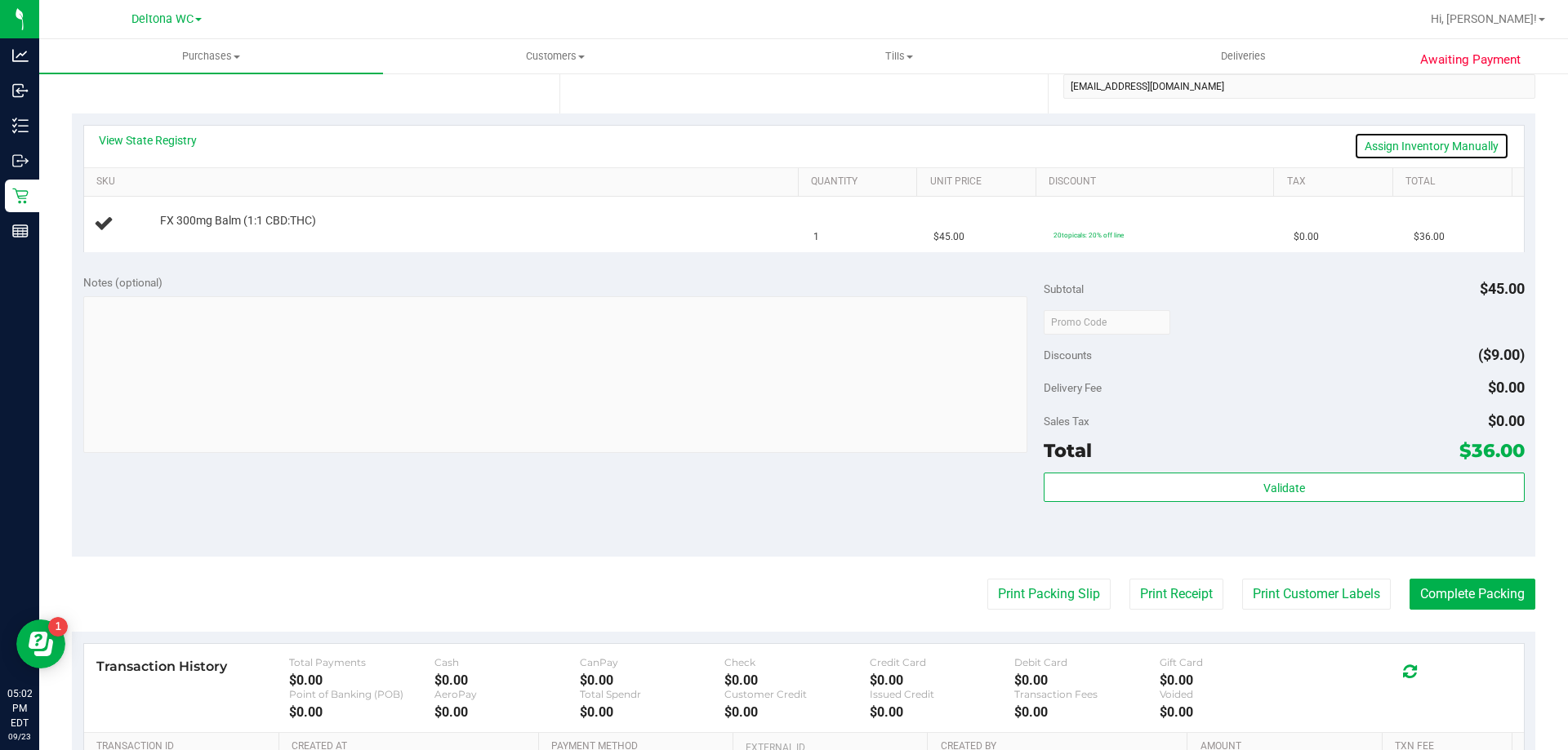
click at [1403, 146] on link "Assign Inventory Manually" at bounding box center [1431, 146] width 155 height 28
click at [197, 232] on link "Add Package" at bounding box center [189, 232] width 59 height 11
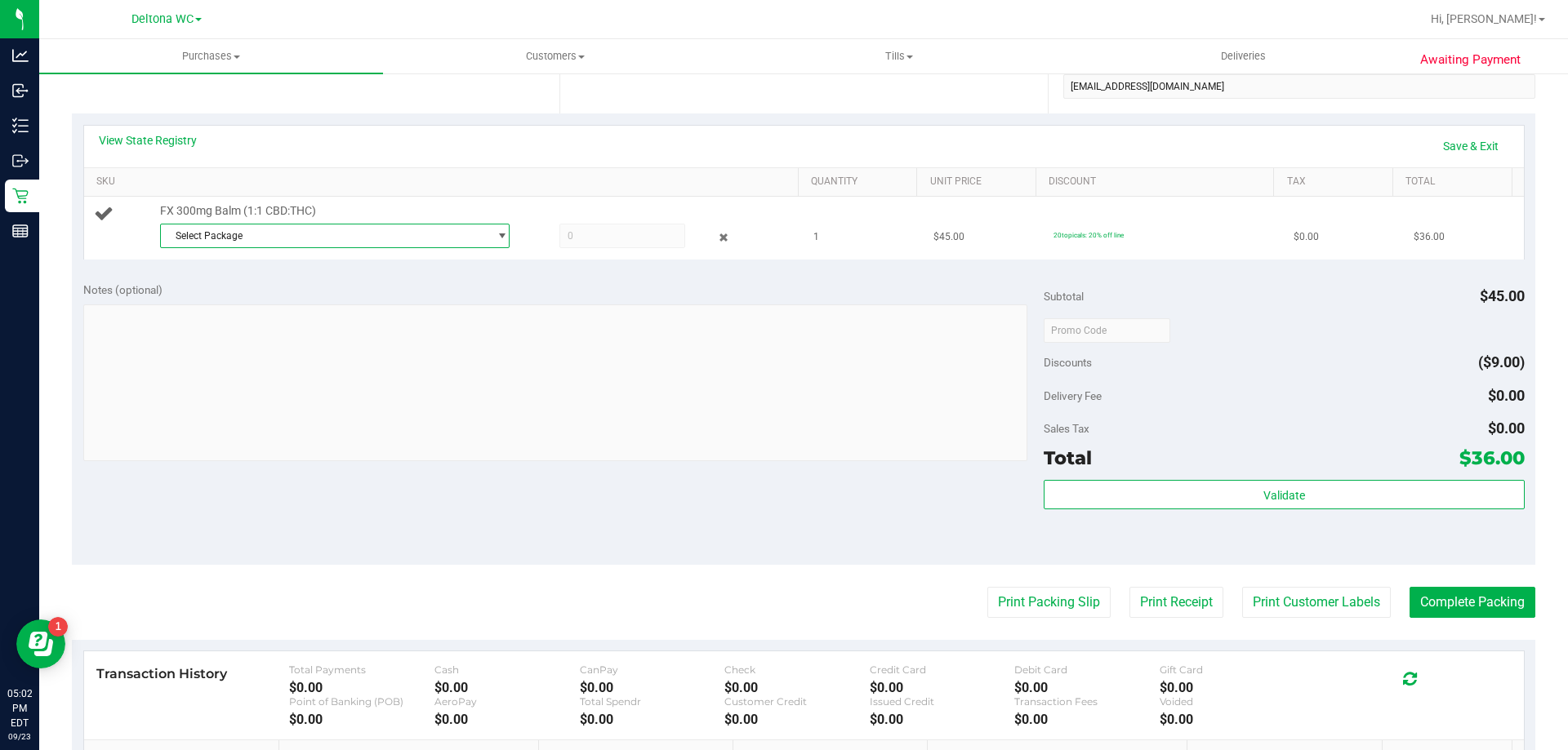
click at [263, 236] on span "Select Package" at bounding box center [324, 236] width 327 height 23
click at [280, 311] on li "4789847667128199 ( SN250904BM1-0904 | orig: FLSRWGM-20250909-2234 )" at bounding box center [330, 303] width 341 height 23
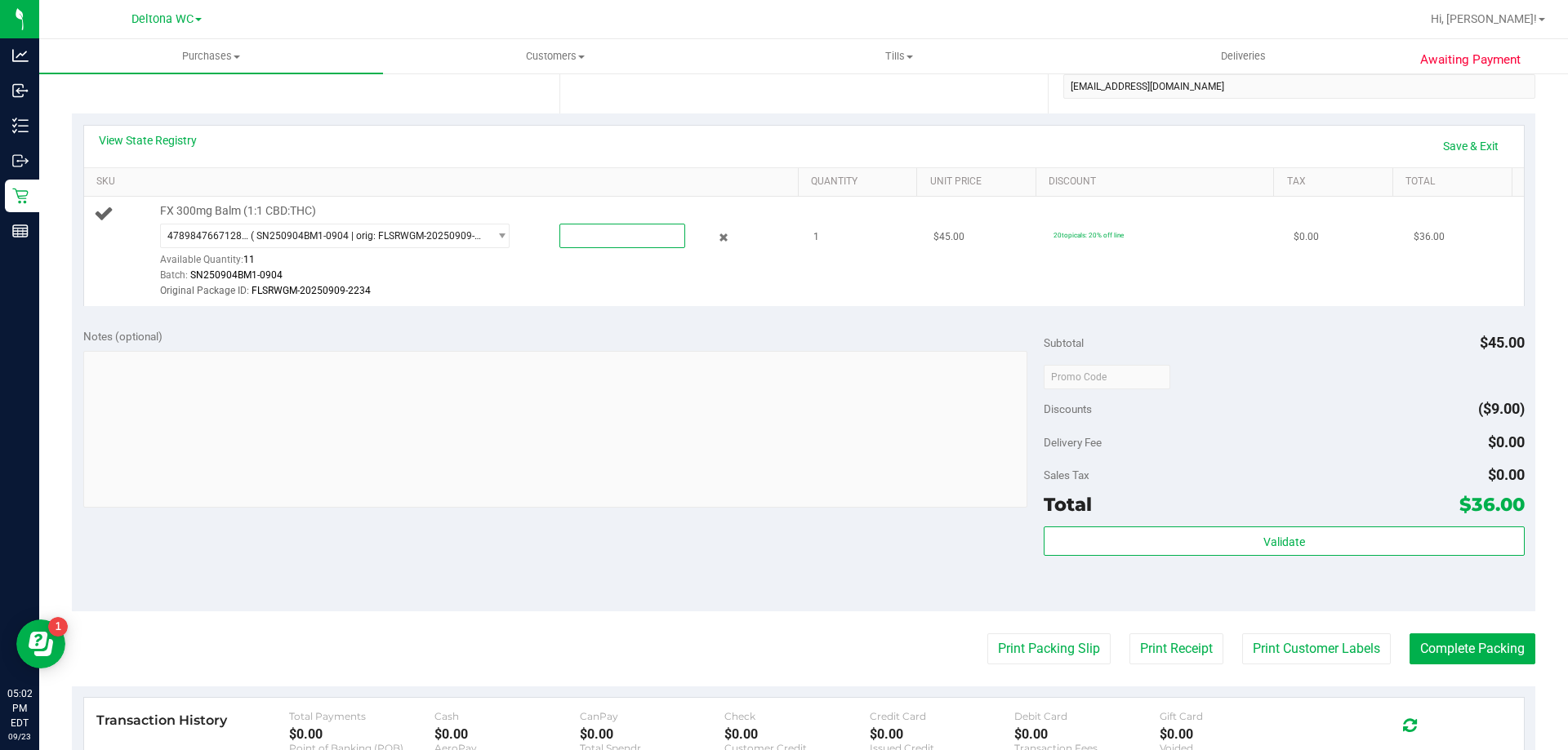
click at [596, 235] on span at bounding box center [622, 236] width 125 height 25
type input "1"
type input "1.0000"
drag, startPoint x: 695, startPoint y: 335, endPoint x: 716, endPoint y: 313, distance: 30.4
click at [696, 335] on div "Notes (optional)" at bounding box center [563, 336] width 961 height 17
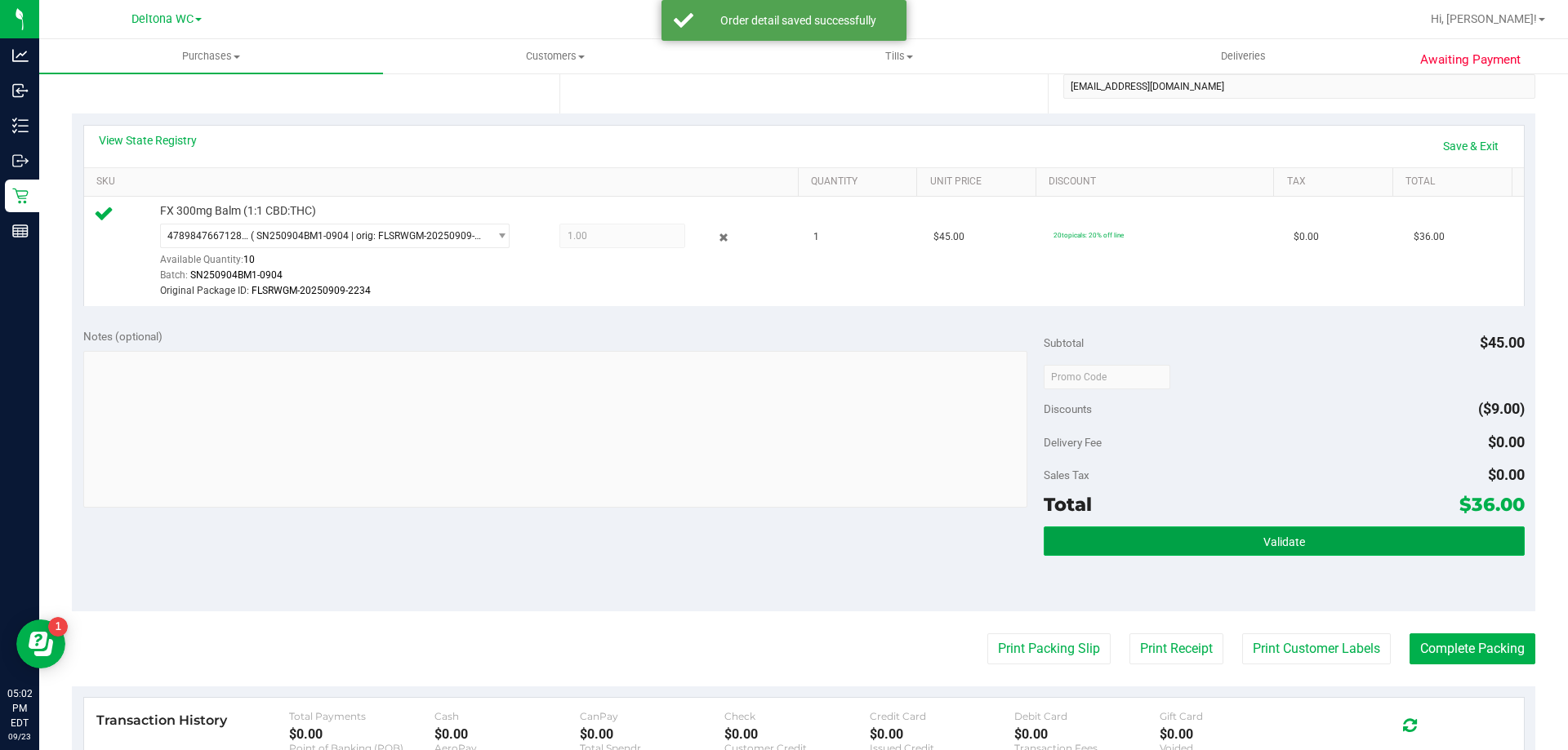
click at [1219, 548] on button "Validate" at bounding box center [1283, 541] width 480 height 30
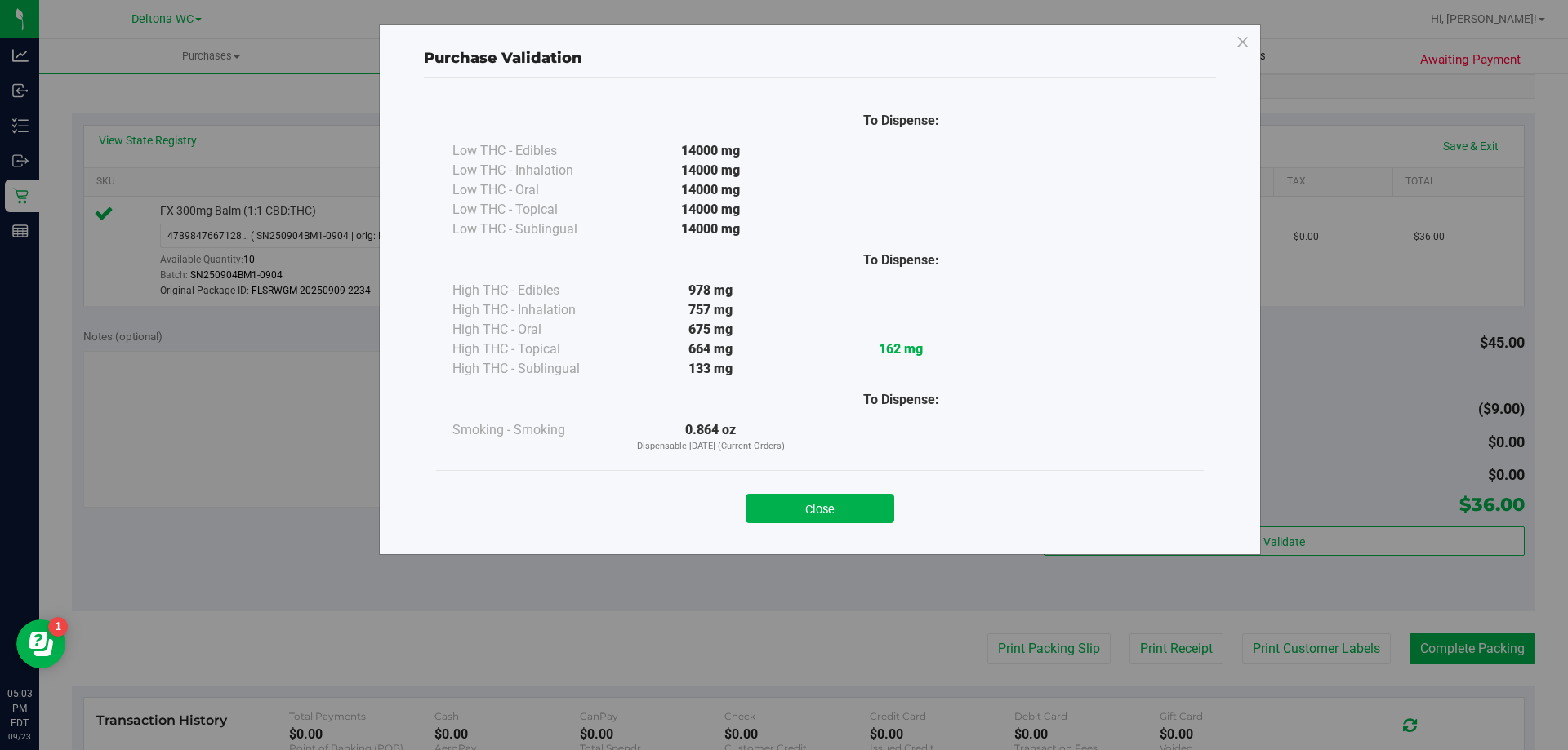
click at [1236, 42] on icon at bounding box center [1242, 43] width 15 height 26
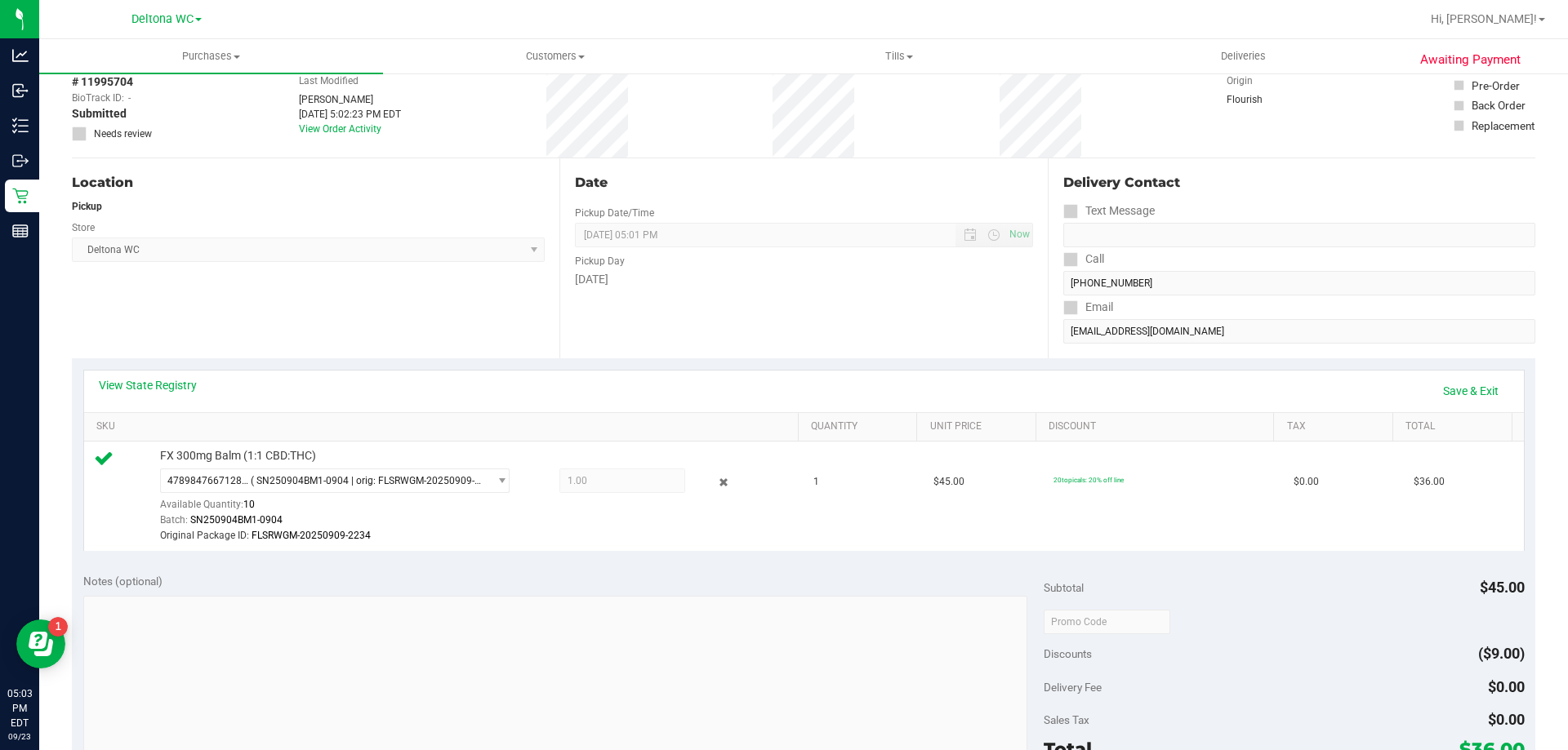
scroll to position [0, 0]
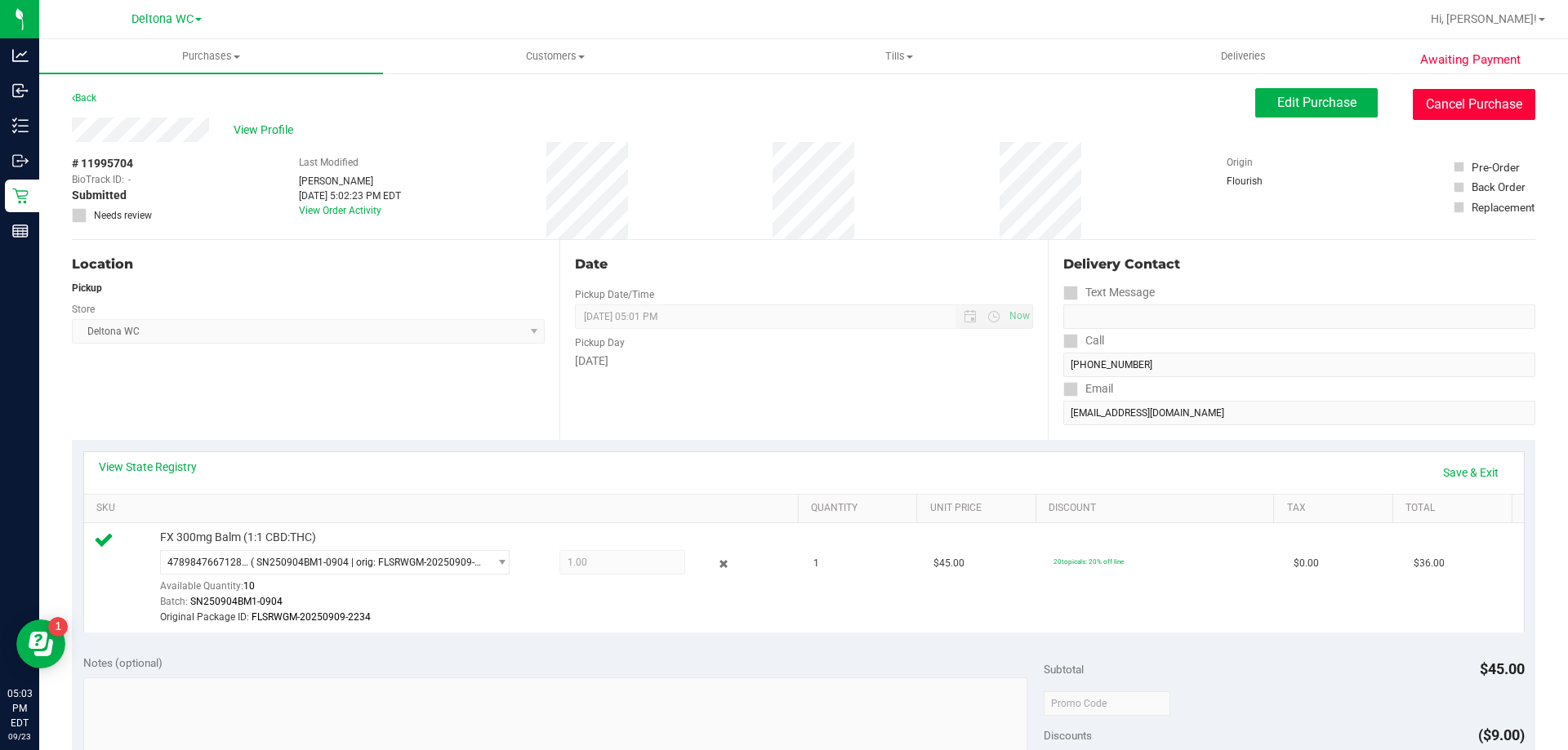
click at [1480, 102] on button "Cancel Purchase" at bounding box center [1474, 104] width 123 height 31
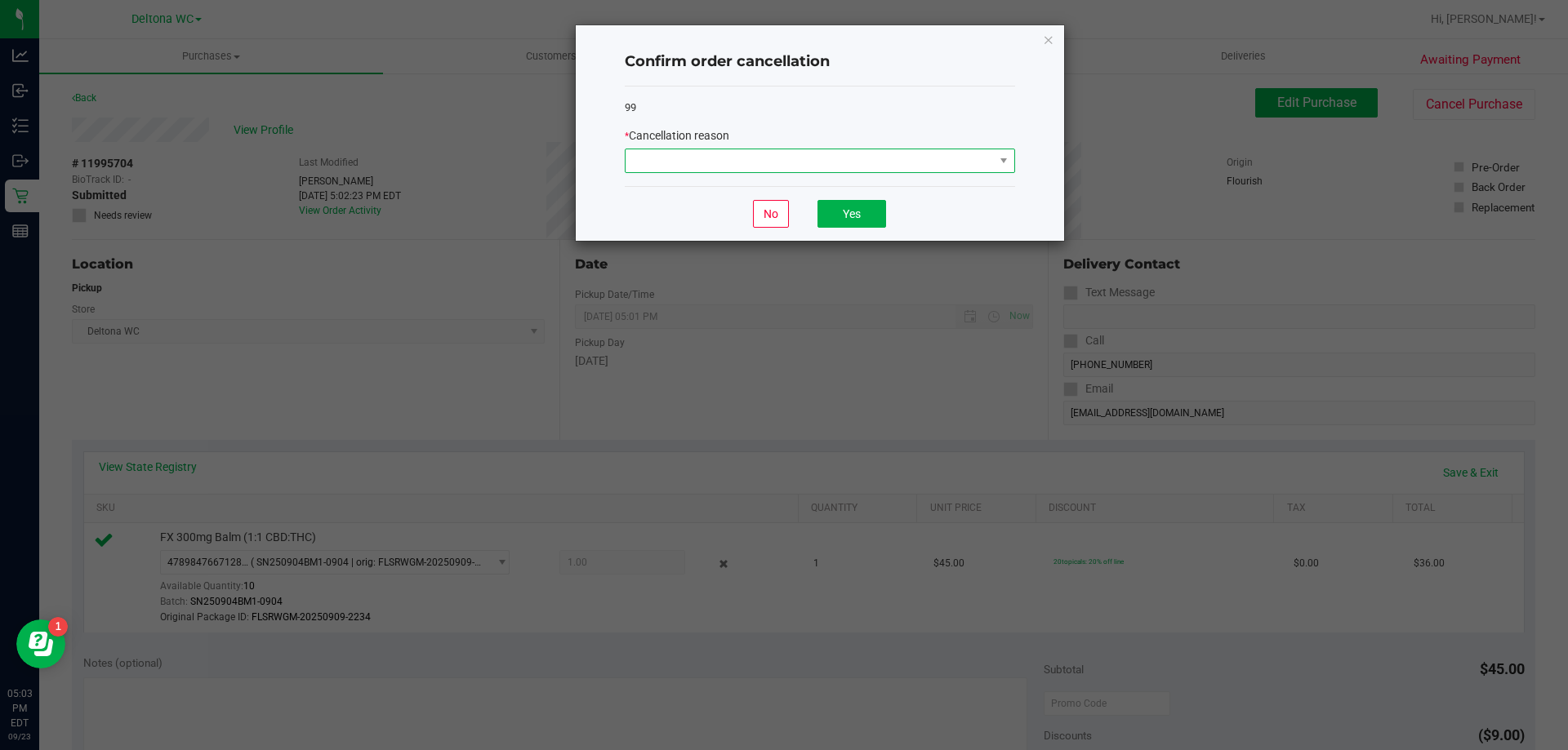
click at [806, 156] on span at bounding box center [810, 161] width 369 height 23
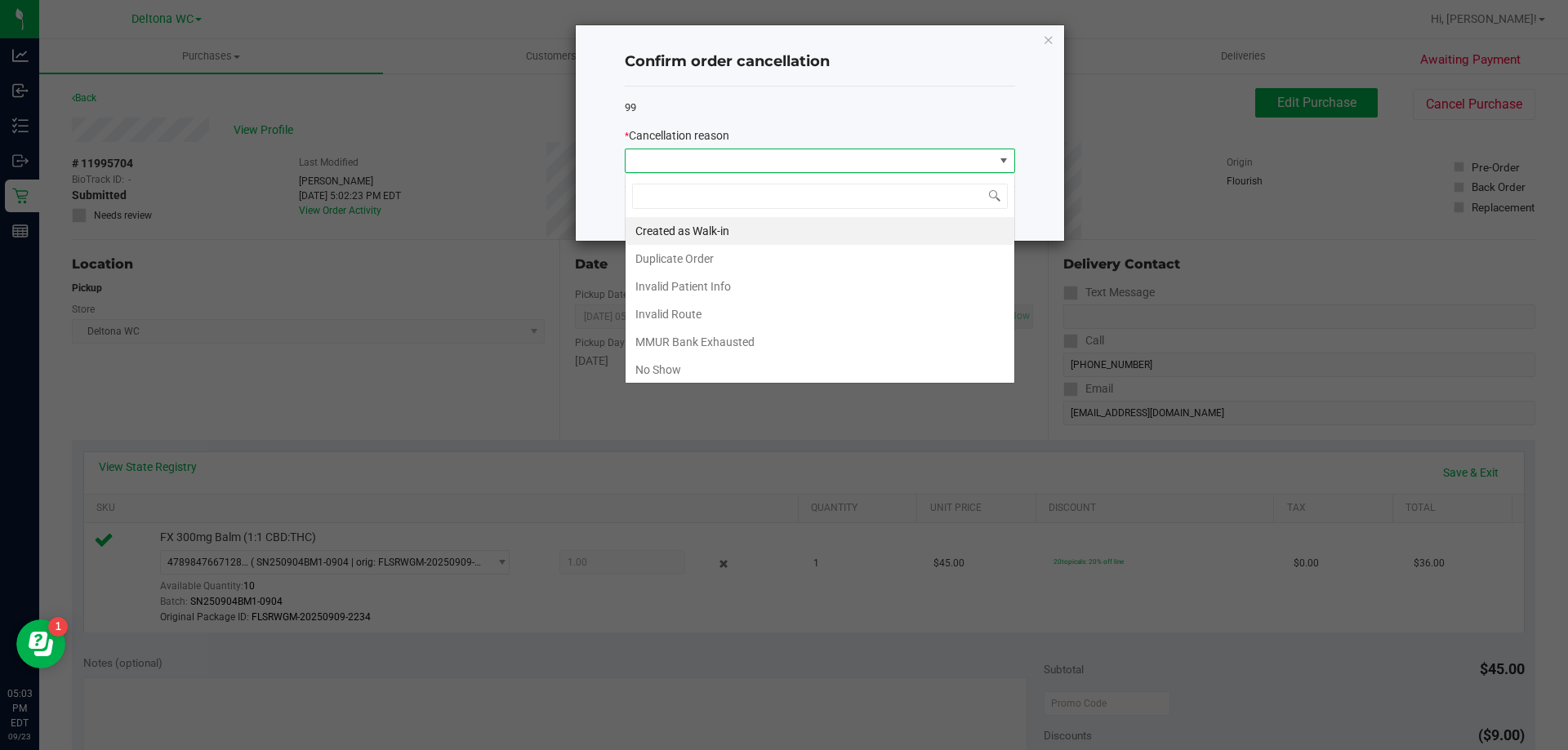
scroll to position [25, 390]
click at [701, 262] on li "Duplicate Order" at bounding box center [820, 259] width 389 height 28
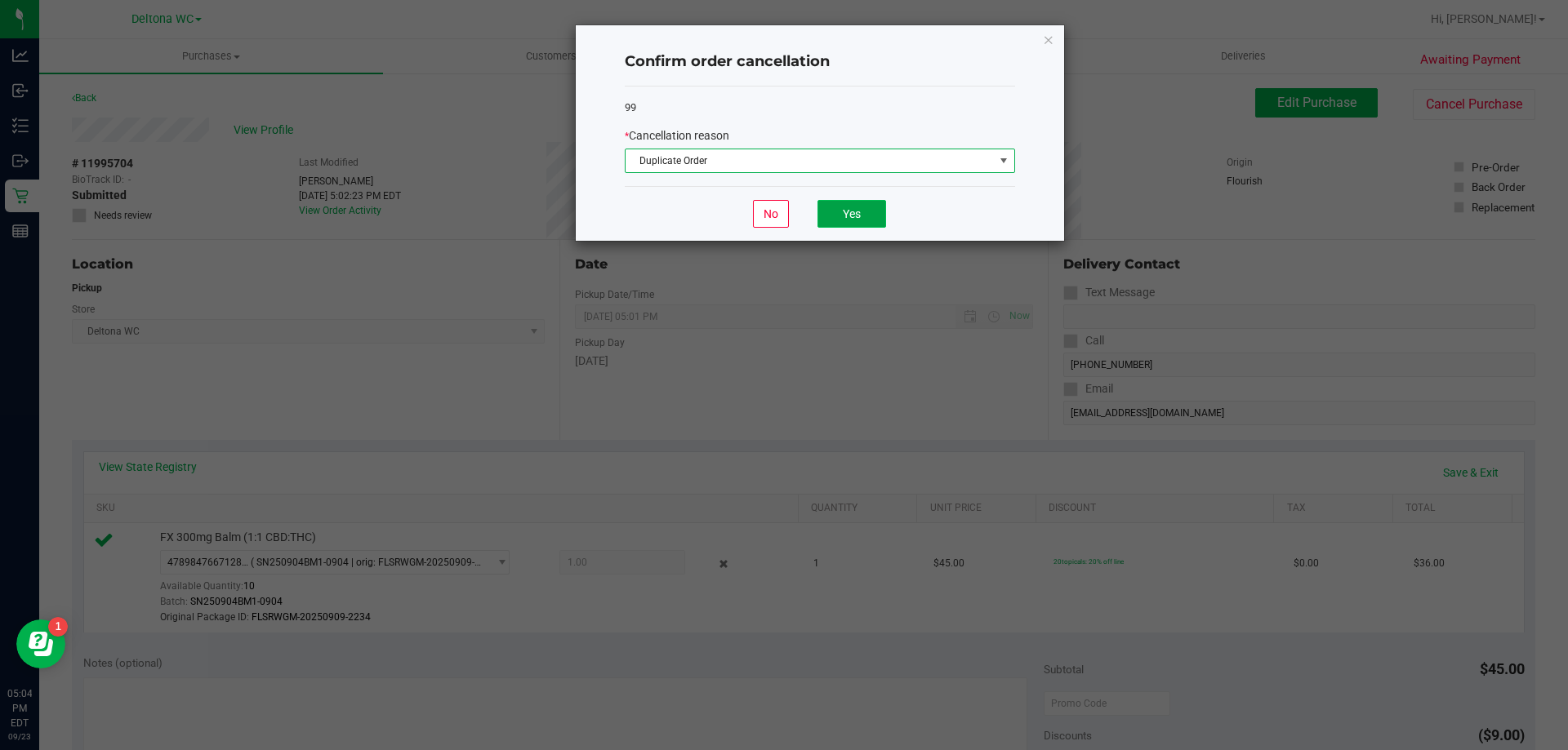
click at [878, 216] on button "Yes" at bounding box center [852, 214] width 68 height 28
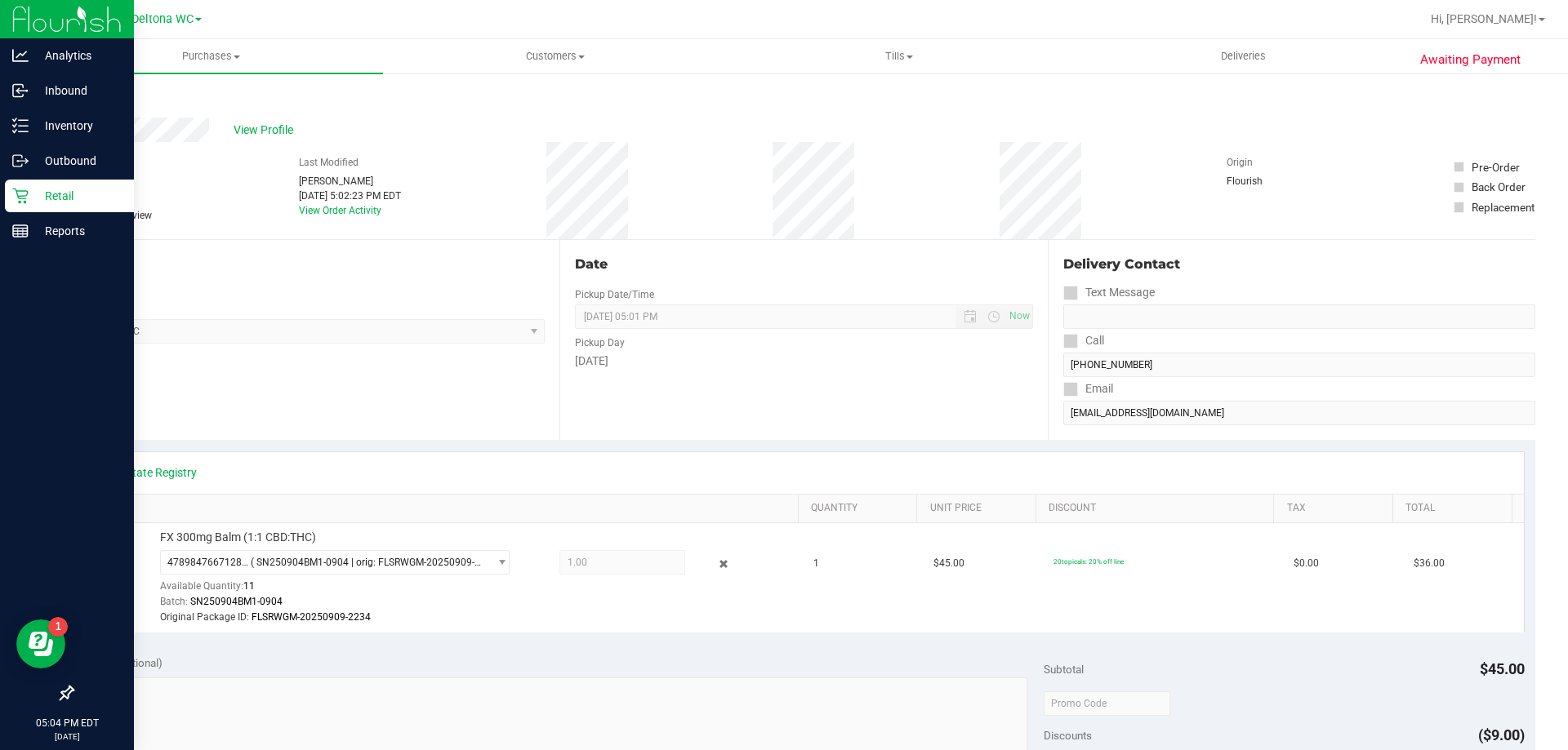
click at [108, 198] on p "Retail" at bounding box center [78, 196] width 98 height 19
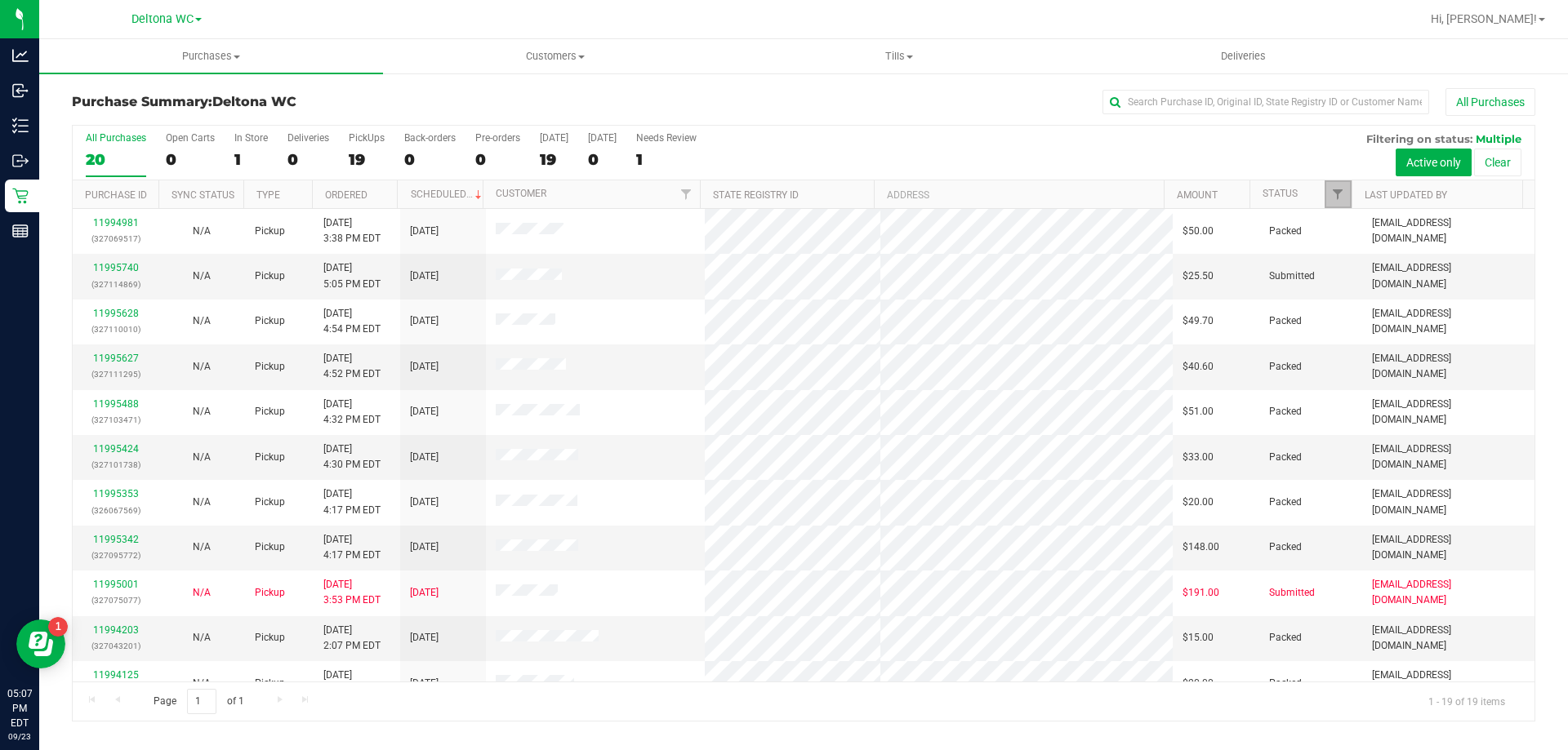
click at [1345, 197] on link "Filter" at bounding box center [1338, 195] width 27 height 28
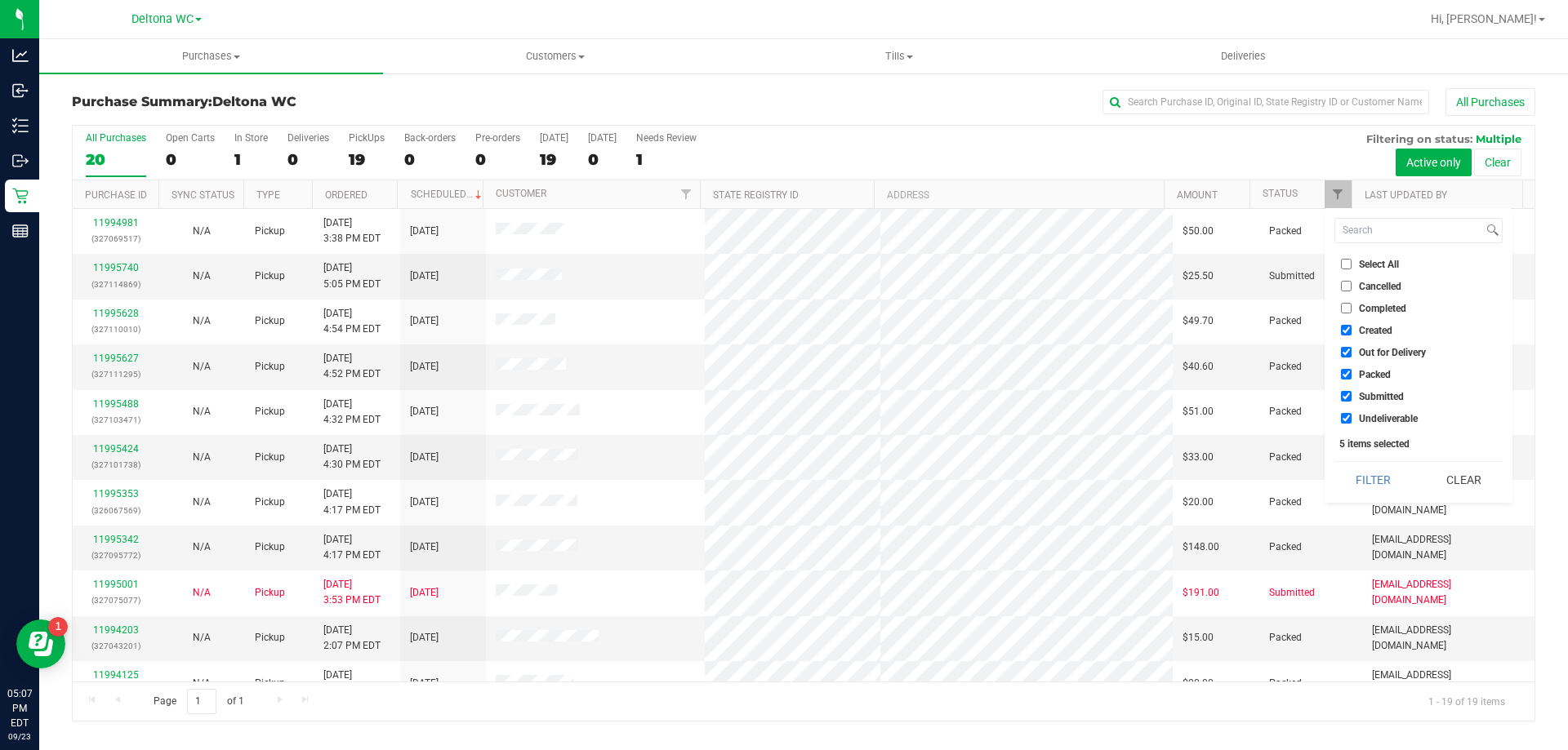
click at [1347, 332] on input "Created" at bounding box center [1346, 330] width 11 height 11
checkbox input "false"
click at [1341, 354] on input "Out for Delivery" at bounding box center [1346, 353] width 11 height 11
checkbox input "false"
click at [1343, 370] on input "Packed" at bounding box center [1346, 375] width 11 height 11
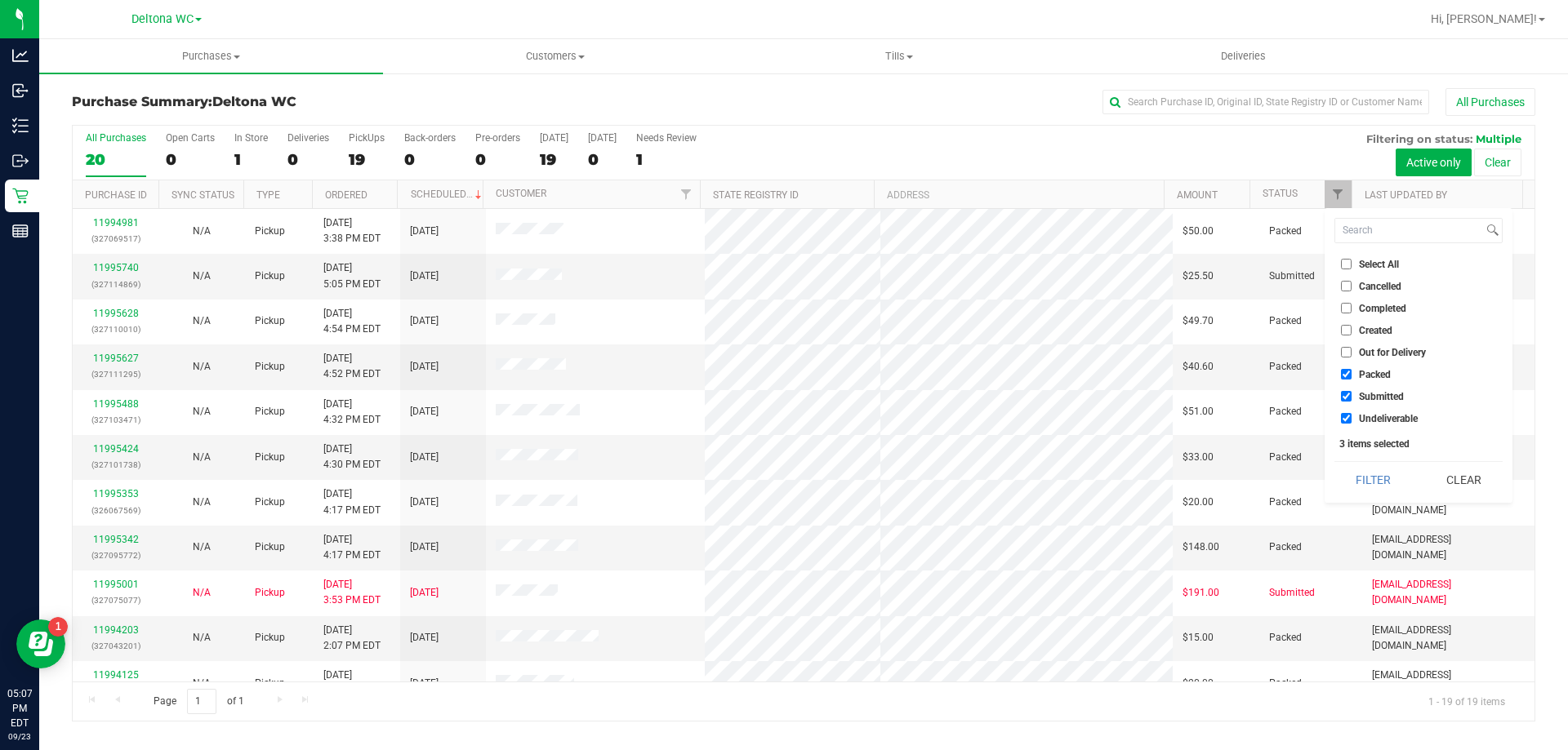
checkbox input "false"
click at [1350, 418] on label "Undeliverable" at bounding box center [1378, 418] width 76 height 11
click at [1350, 418] on input "Undeliverable" at bounding box center [1346, 418] width 11 height 11
checkbox input "false"
click at [1385, 483] on button "Filter" at bounding box center [1373, 480] width 78 height 36
